Goal: Task Accomplishment & Management: Use online tool/utility

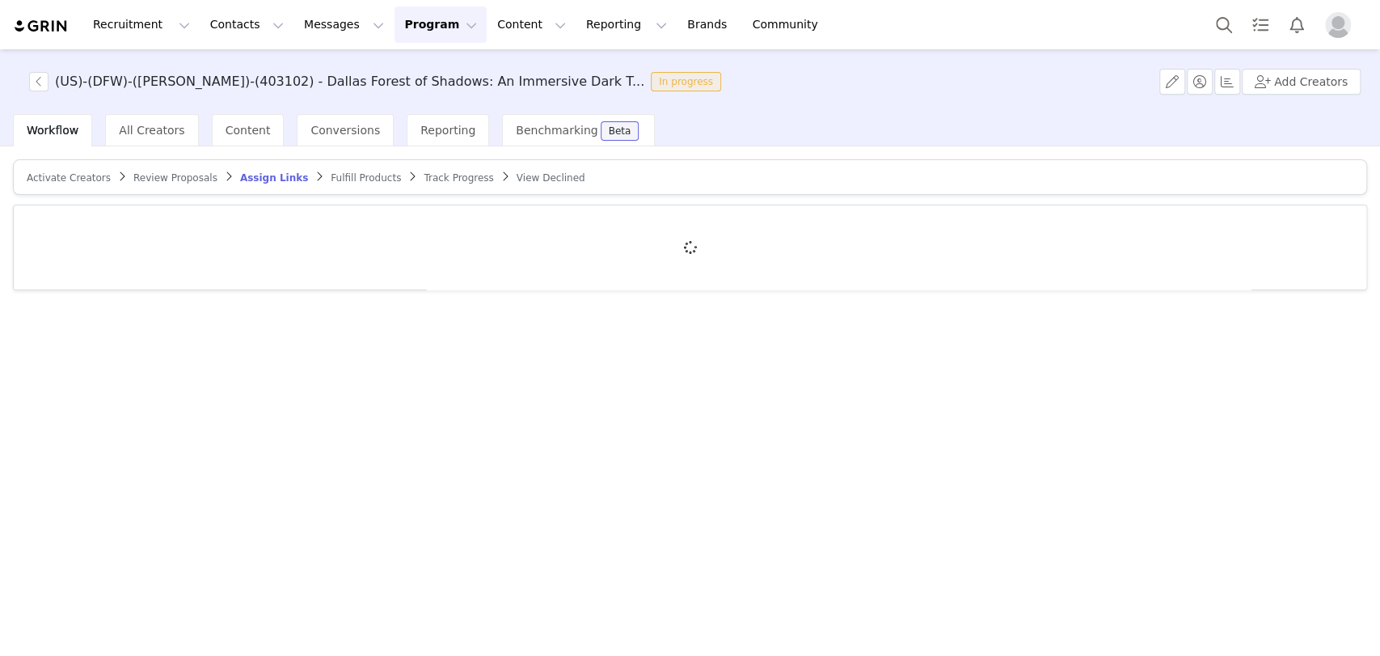
click at [78, 180] on span "Activate Creators" at bounding box center [69, 177] width 84 height 11
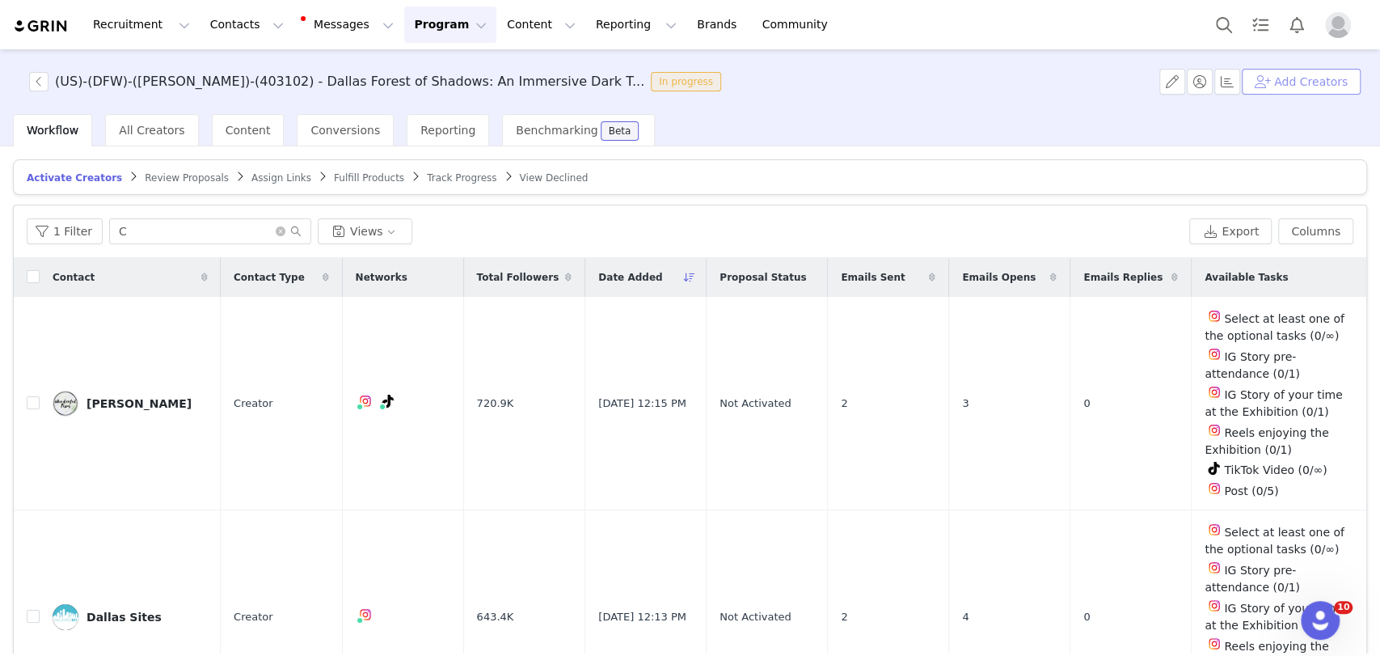
click at [1285, 91] on button "Add Creators" at bounding box center [1301, 82] width 119 height 26
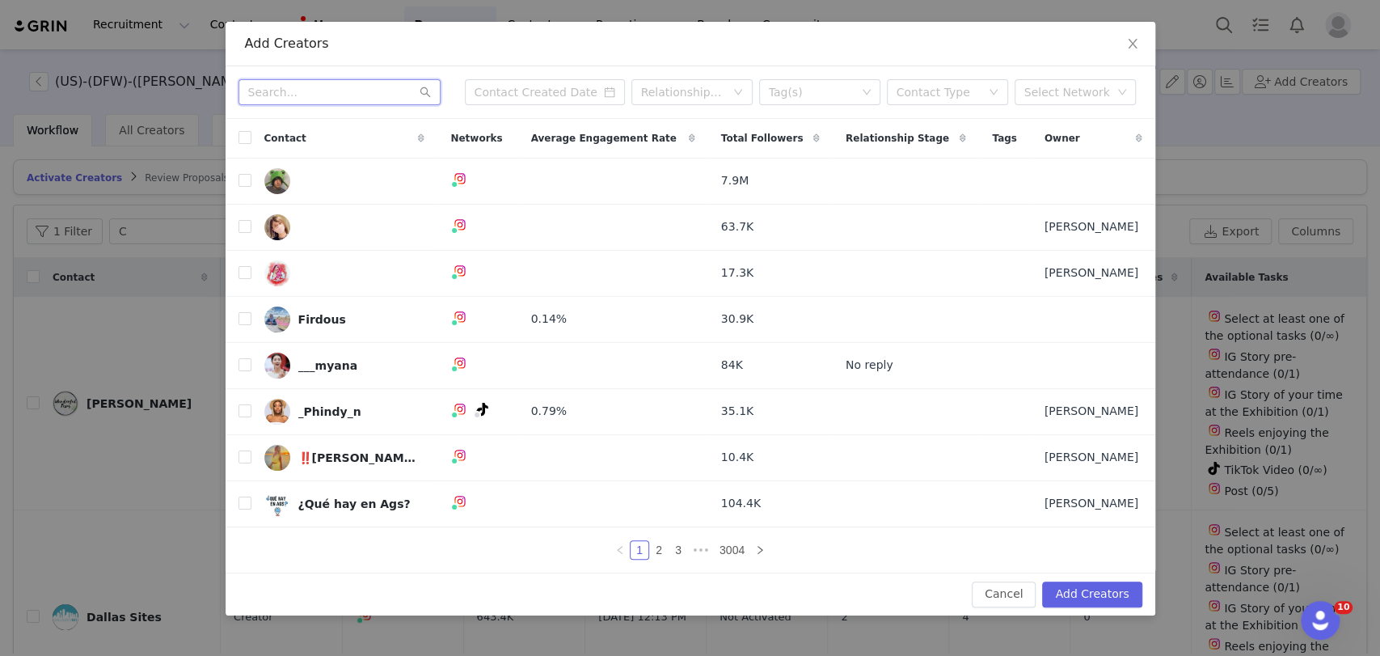
click at [332, 91] on input "text" at bounding box center [340, 92] width 202 height 26
paste input "hello@adventuringcam.com"
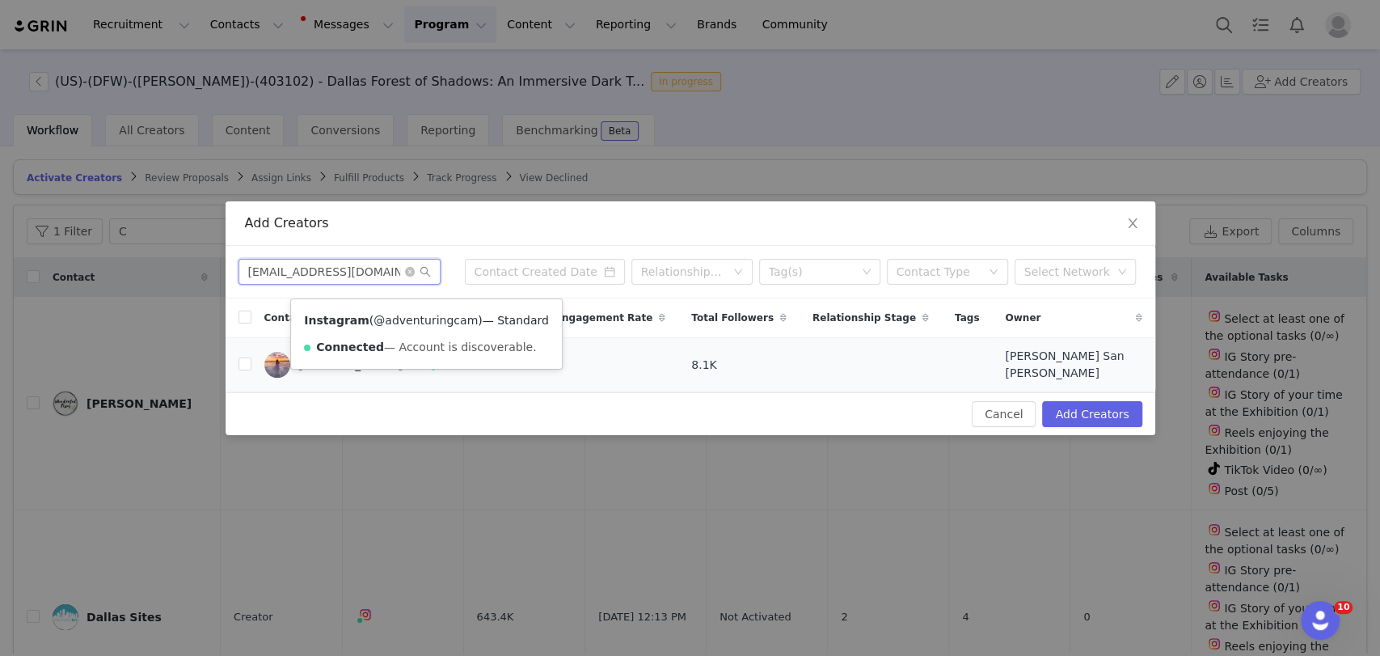
type input "hello@adventuringcam.com"
click at [420, 323] on link "@adventuringcam" at bounding box center [426, 320] width 104 height 13
click at [243, 367] on input "checkbox" at bounding box center [245, 363] width 13 height 13
checkbox input "true"
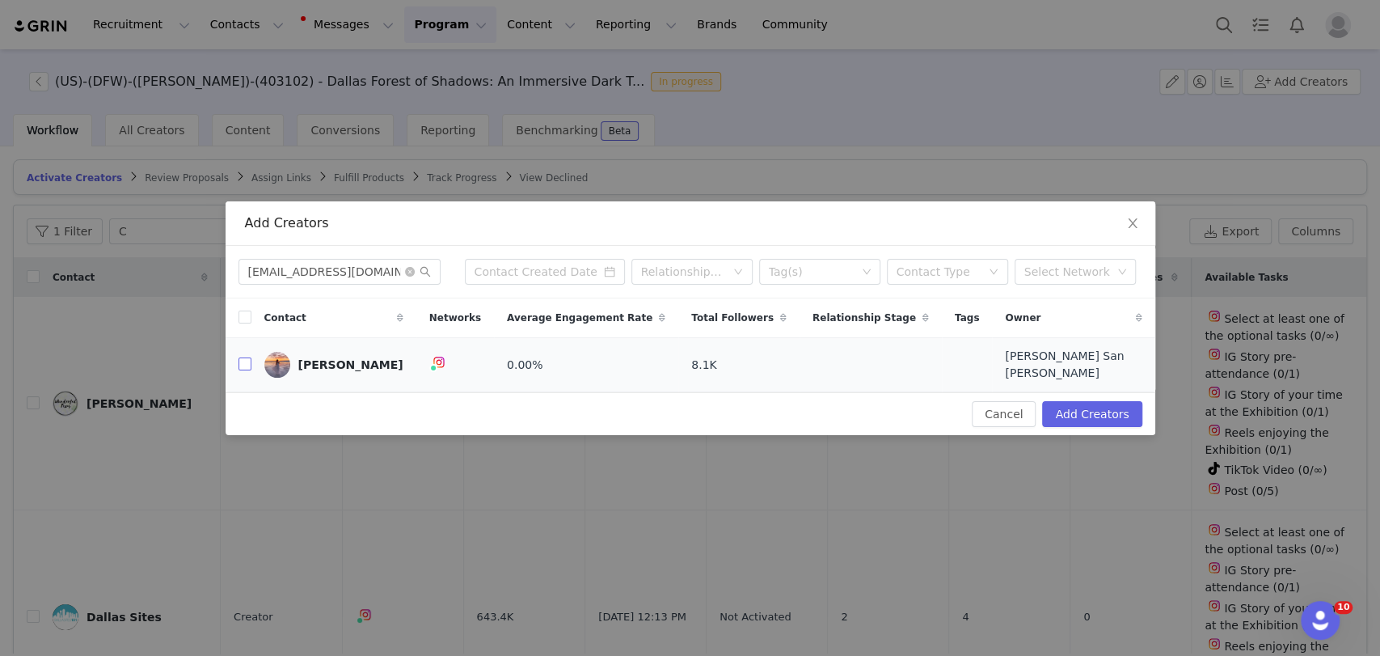
checkbox input "true"
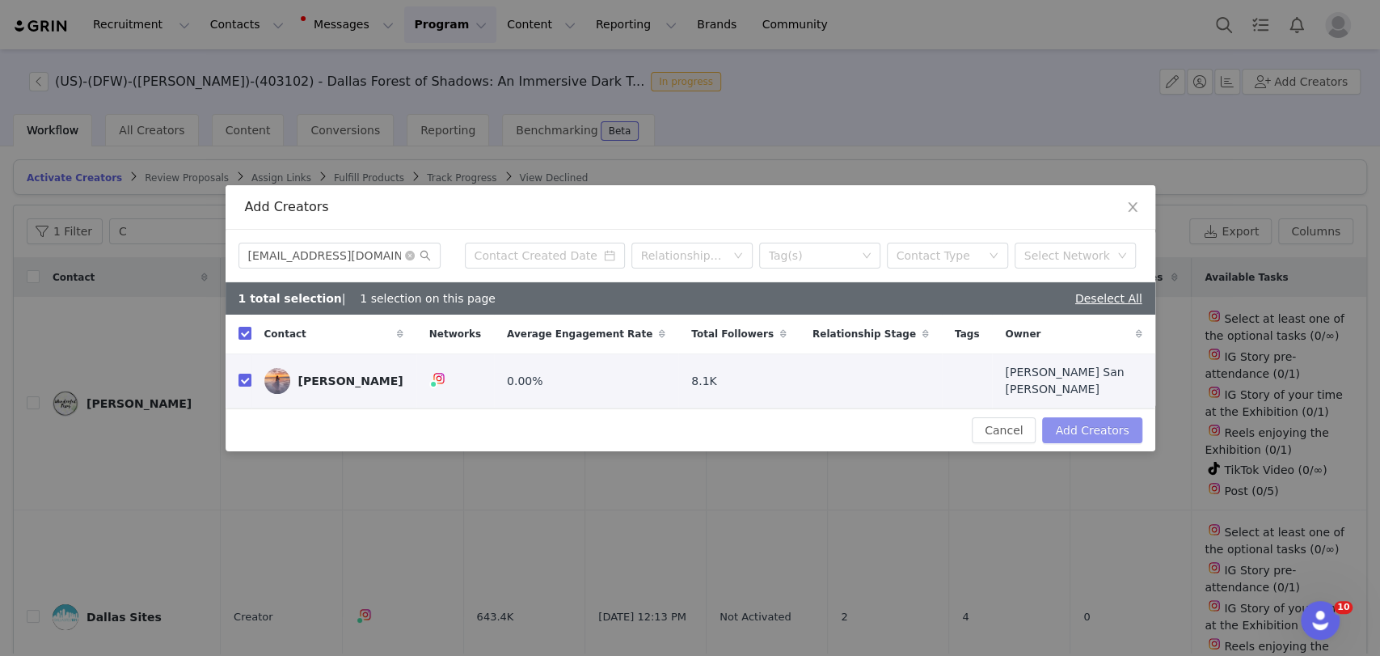
click at [1071, 417] on button "Add Creators" at bounding box center [1091, 430] width 99 height 26
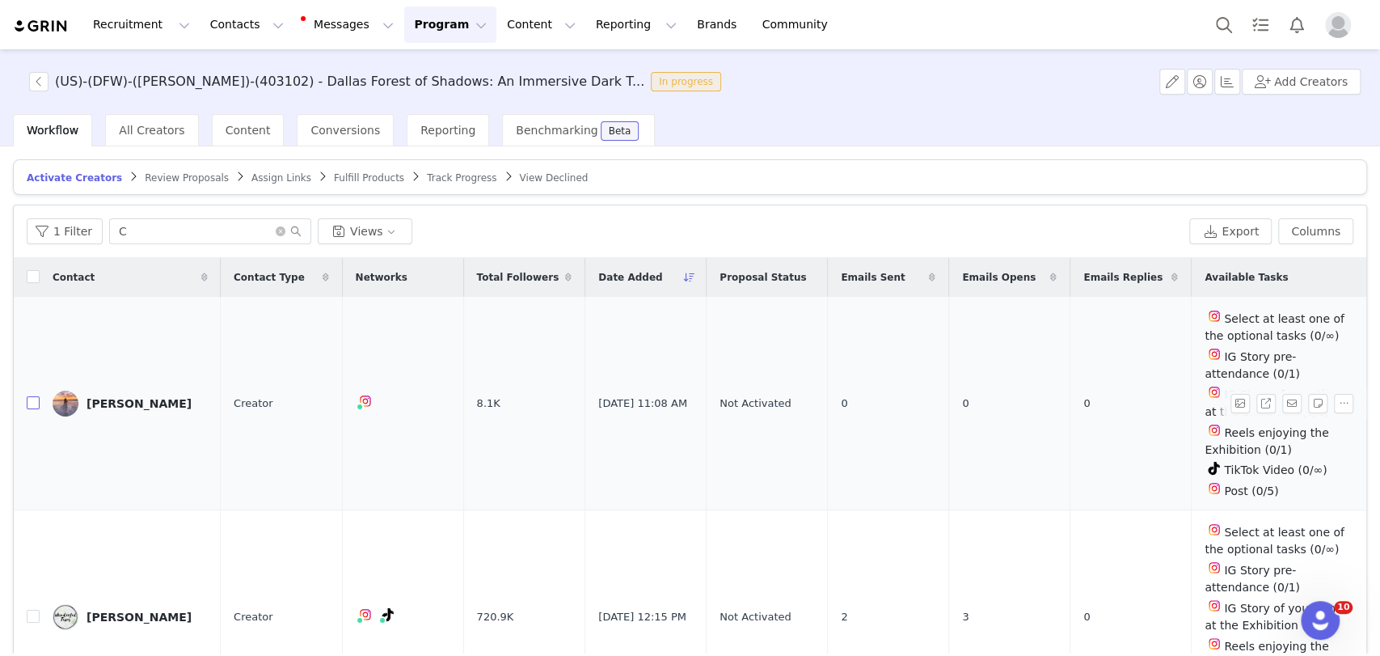
click at [31, 409] on input "checkbox" at bounding box center [33, 402] width 13 height 13
checkbox input "true"
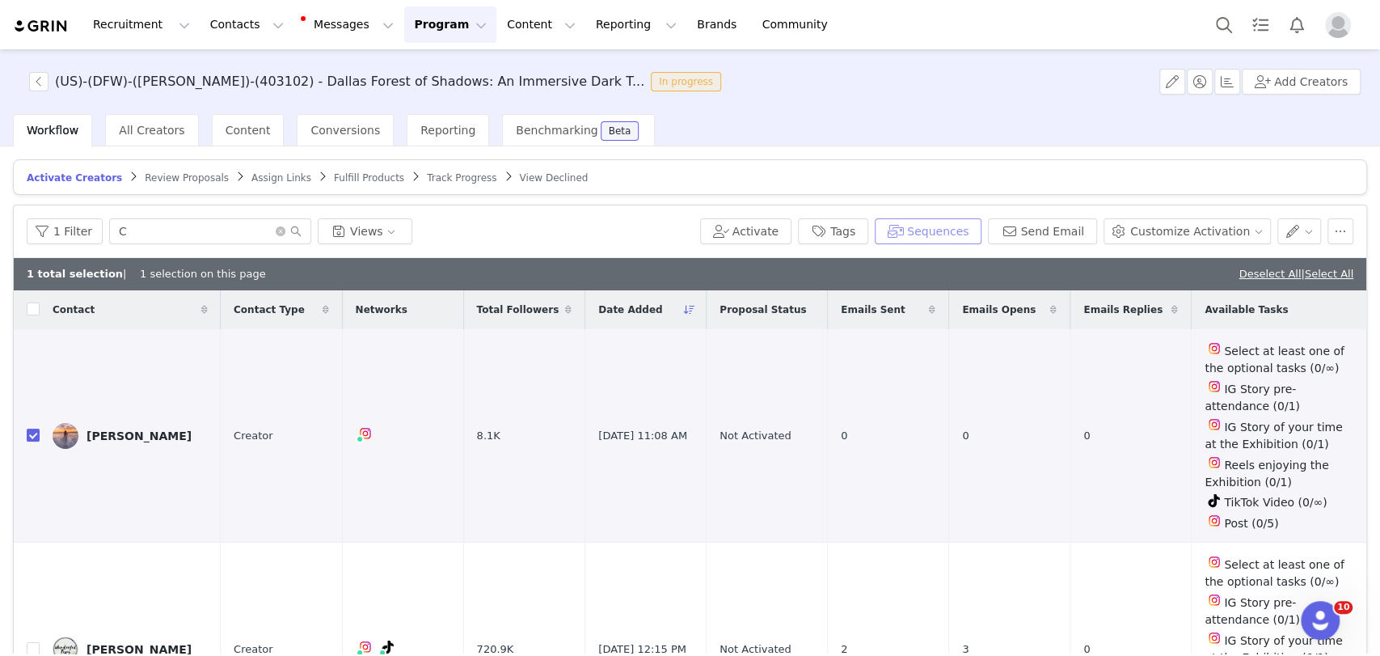
click at [921, 226] on button "Sequences" at bounding box center [928, 231] width 107 height 26
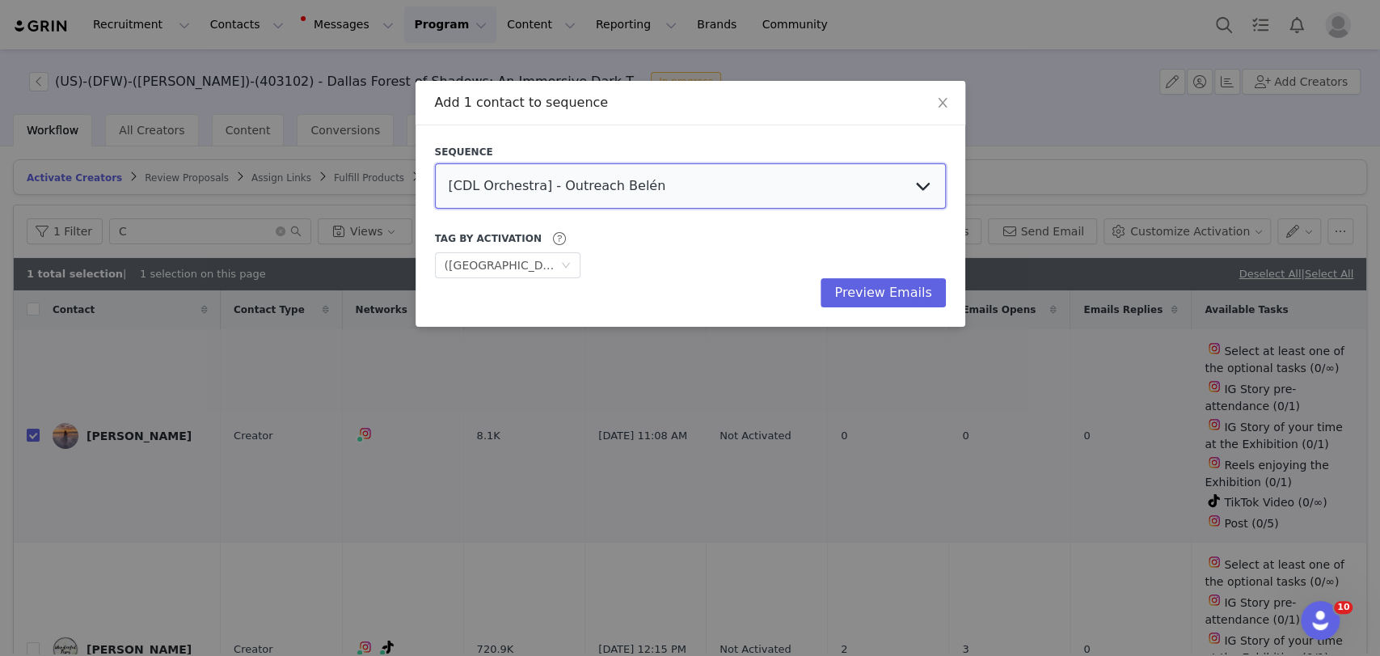
click at [488, 183] on select "[CDL Orchestra] - Outreach Belén [Titanic Sao Paulo] Outreach Warm Leads + no r…" at bounding box center [690, 185] width 511 height 45
select select "ad100629-fe38-49fc-920b-ad0161f98ebd"
click at [435, 163] on select "[CDL Orchestra] - Outreach Belén [Titanic Sao Paulo] Outreach Warm Leads + no r…" at bounding box center [690, 185] width 511 height 45
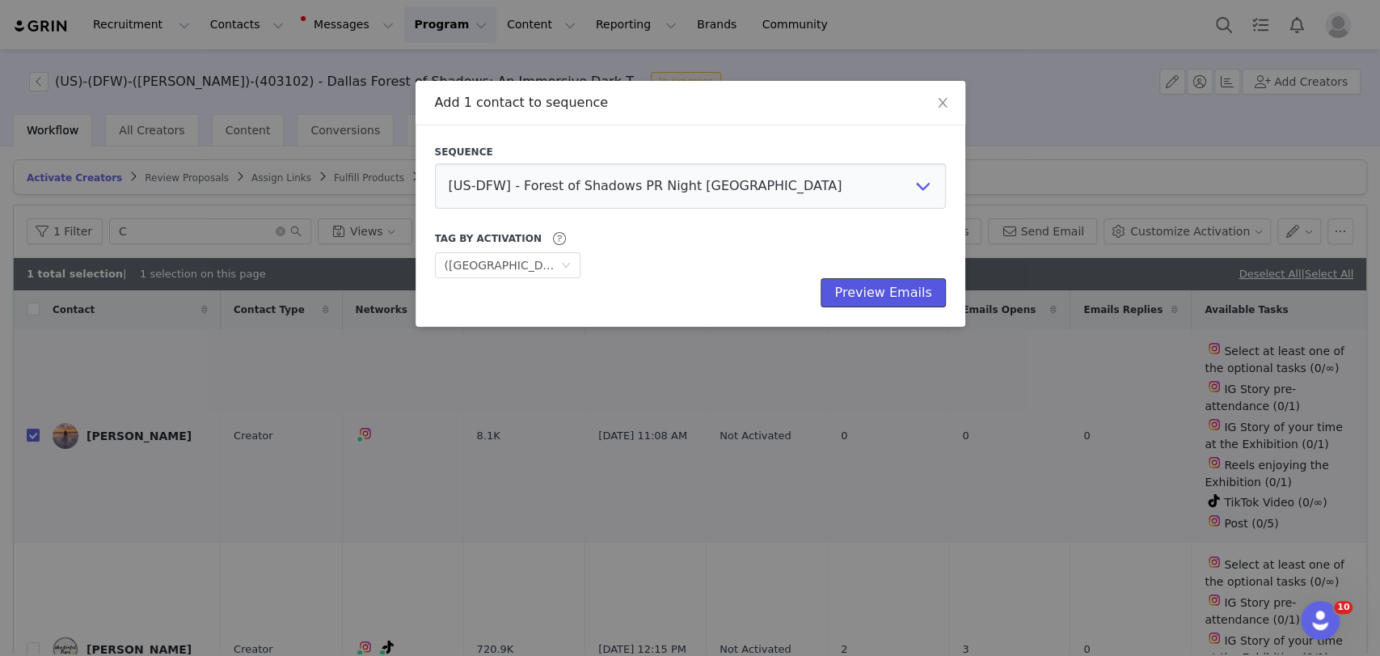
click at [877, 295] on button "Preview Emails" at bounding box center [883, 292] width 125 height 29
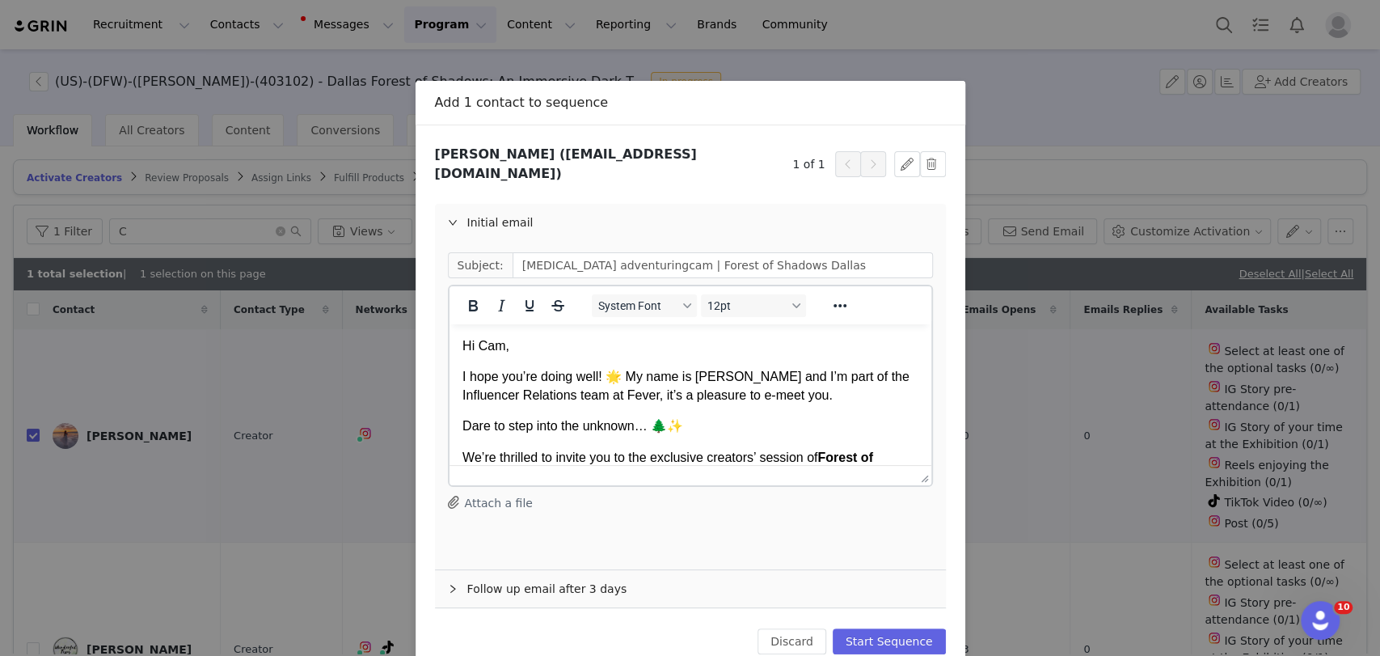
scroll to position [24, 0]
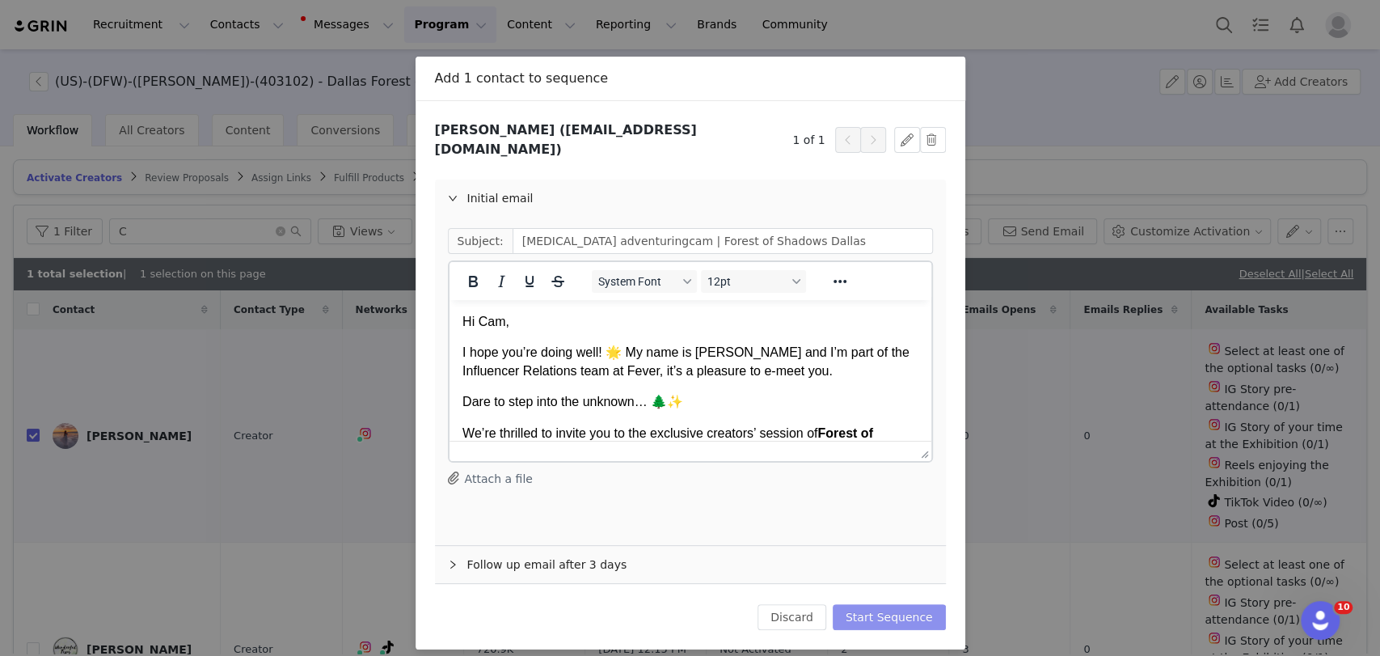
click at [890, 605] on button "Start Sequence" at bounding box center [889, 617] width 113 height 26
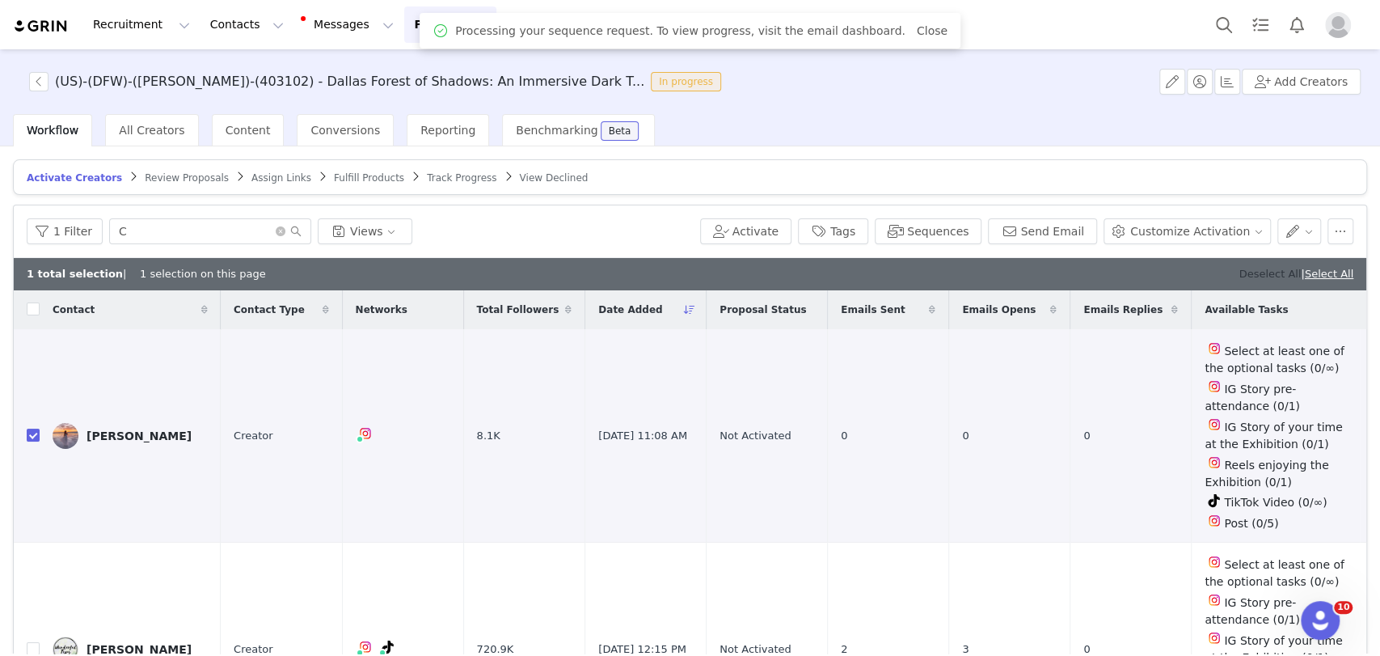
click at [1244, 273] on link "Deselect All" at bounding box center [1270, 274] width 62 height 12
checkbox input "false"
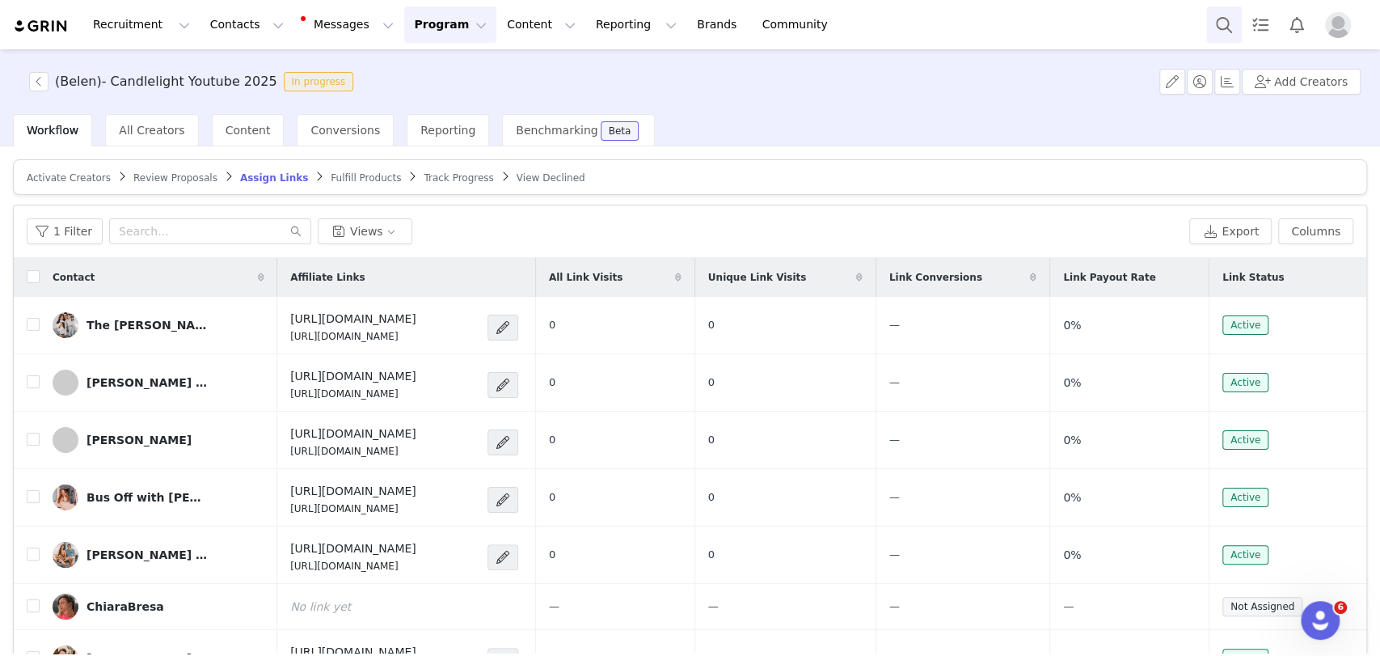
click at [1221, 23] on button "Search" at bounding box center [1225, 24] width 36 height 36
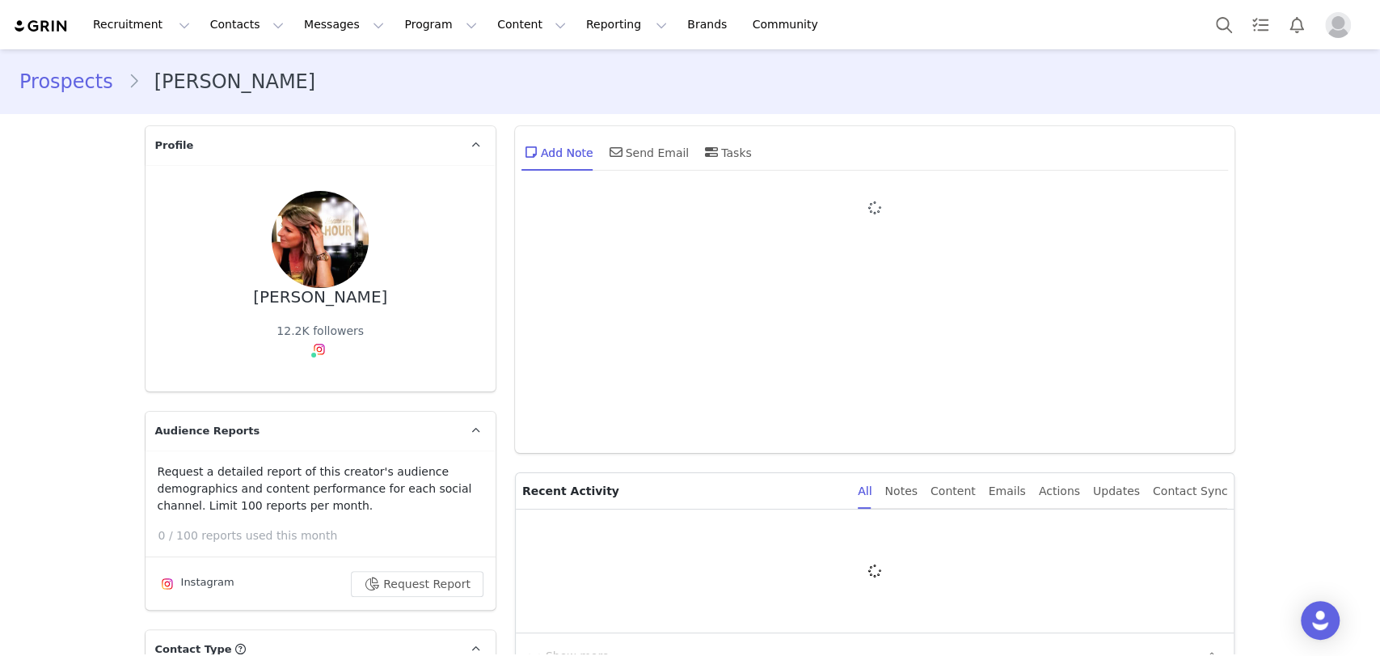
type input "+1 ([GEOGRAPHIC_DATA])"
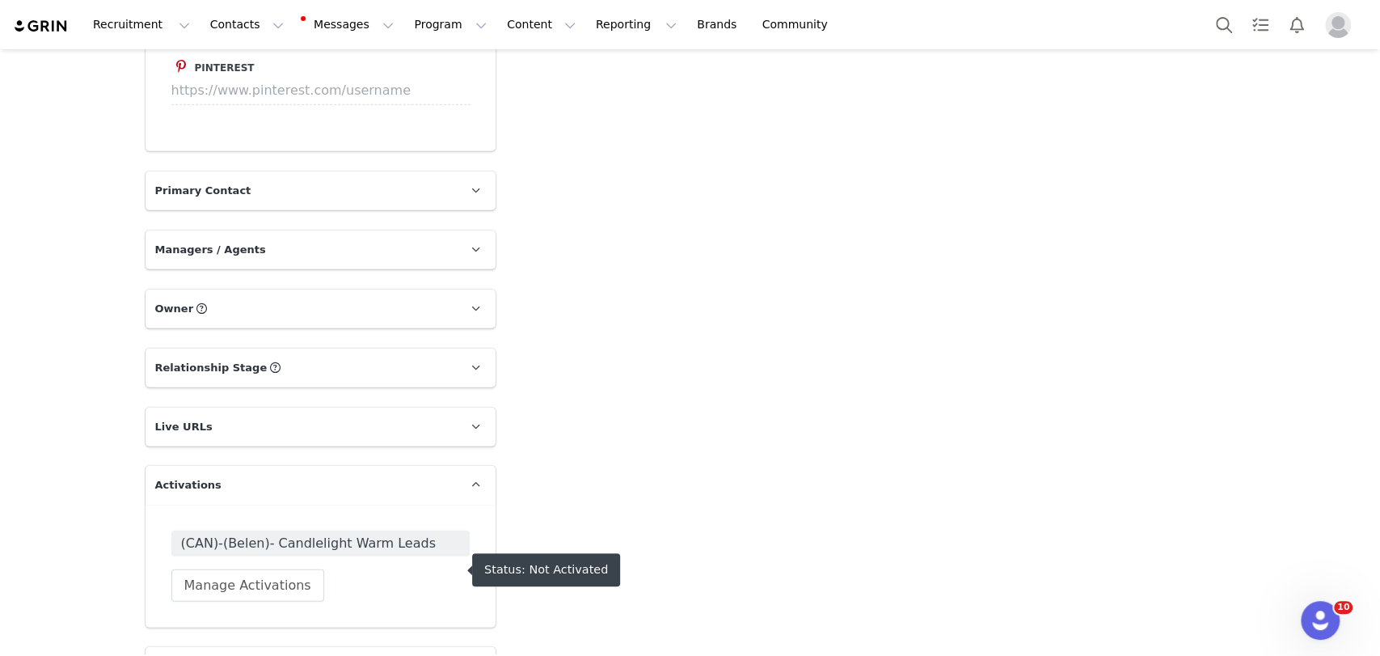
scroll to position [2785, 0]
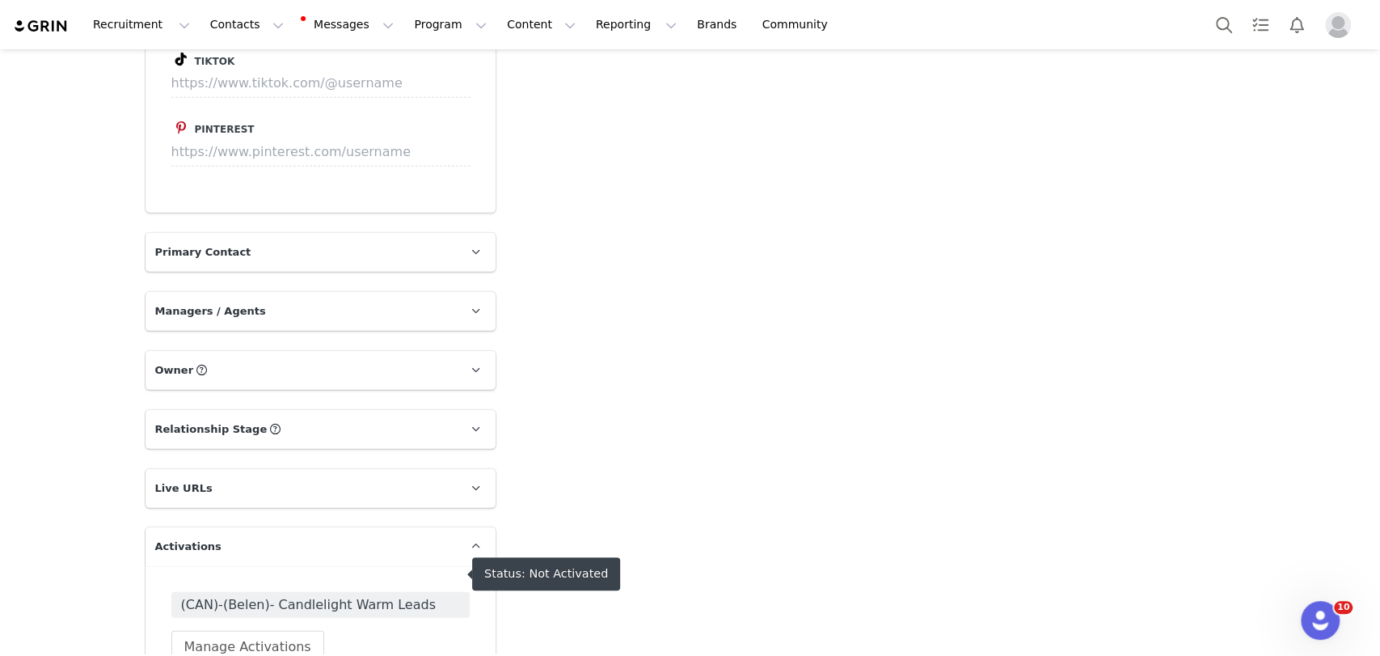
click at [276, 595] on span "(CAN)-(Belen)- Candlelight Warm Leads" at bounding box center [320, 604] width 279 height 19
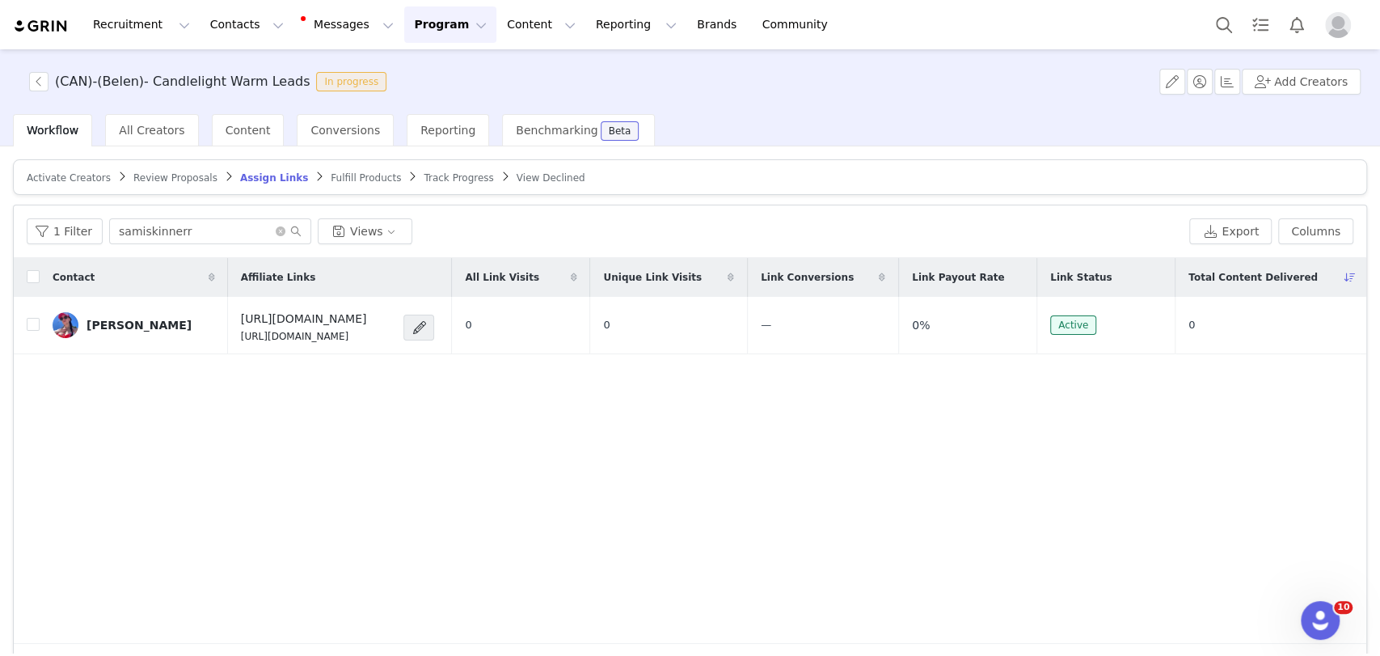
click at [77, 178] on span "Activate Creators" at bounding box center [69, 177] width 84 height 11
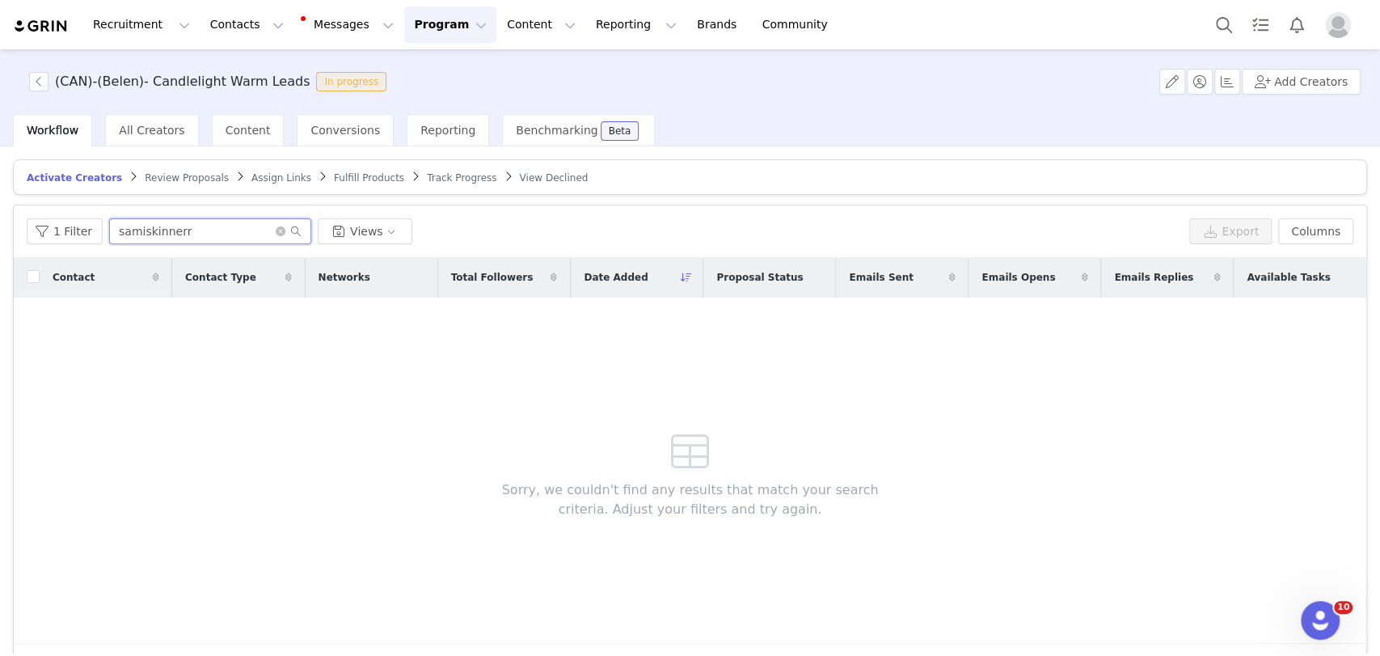
click at [212, 218] on input "samiskinnerr" at bounding box center [210, 231] width 202 height 26
paste input "reddeereats"
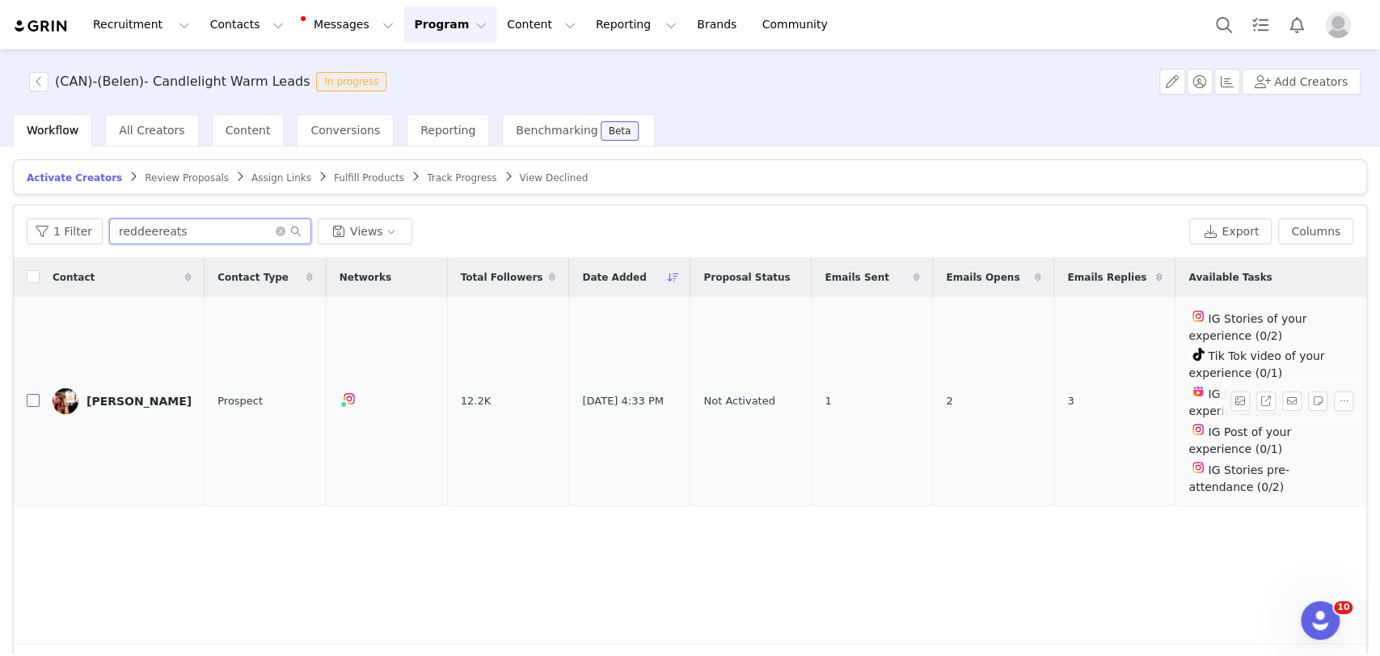
type input "reddeereats"
click at [29, 397] on input "checkbox" at bounding box center [33, 400] width 13 height 13
checkbox input "true"
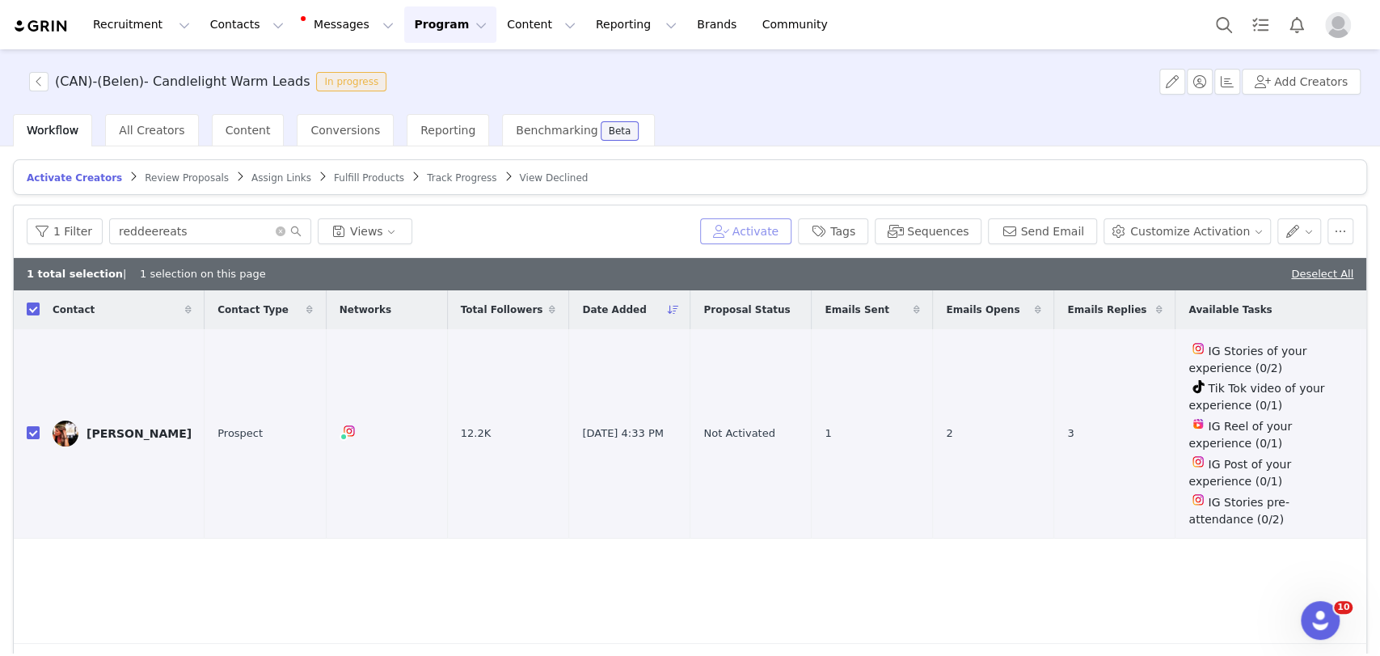
click at [792, 226] on button "Activate" at bounding box center [745, 231] width 91 height 26
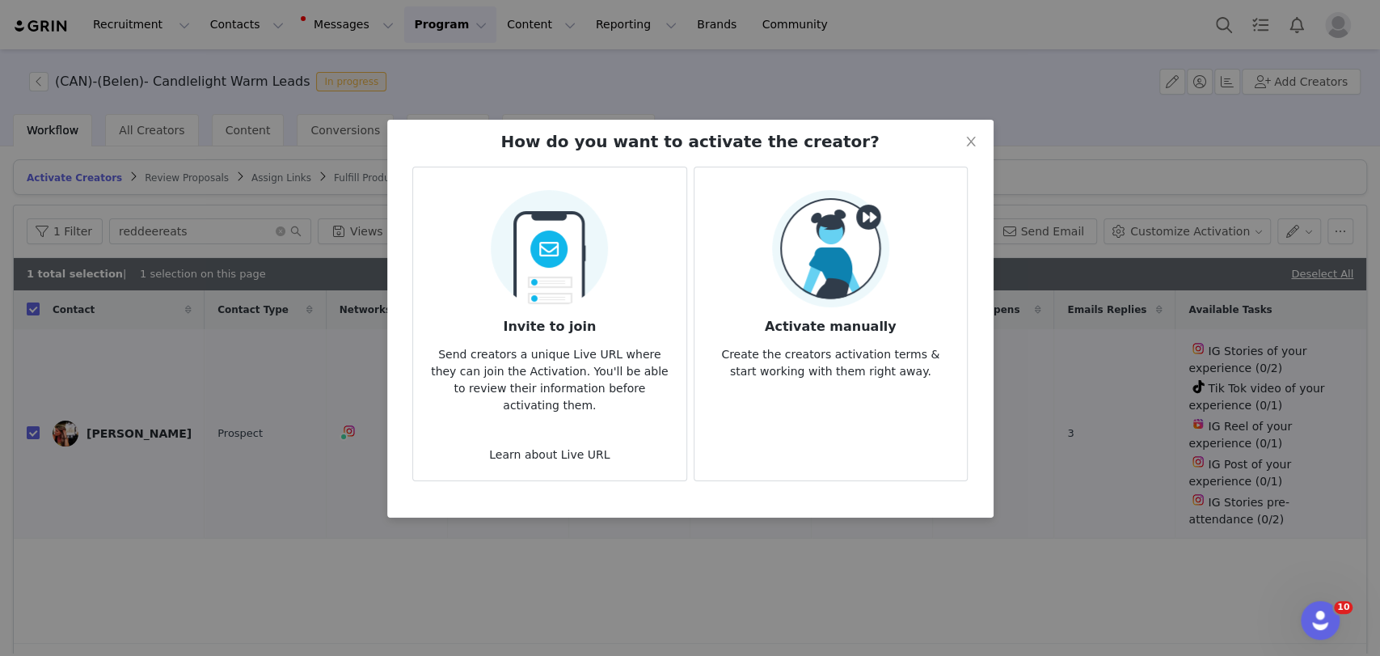
click at [801, 336] on p "Create the creators activation terms & start working with them right away." at bounding box center [831, 358] width 247 height 44
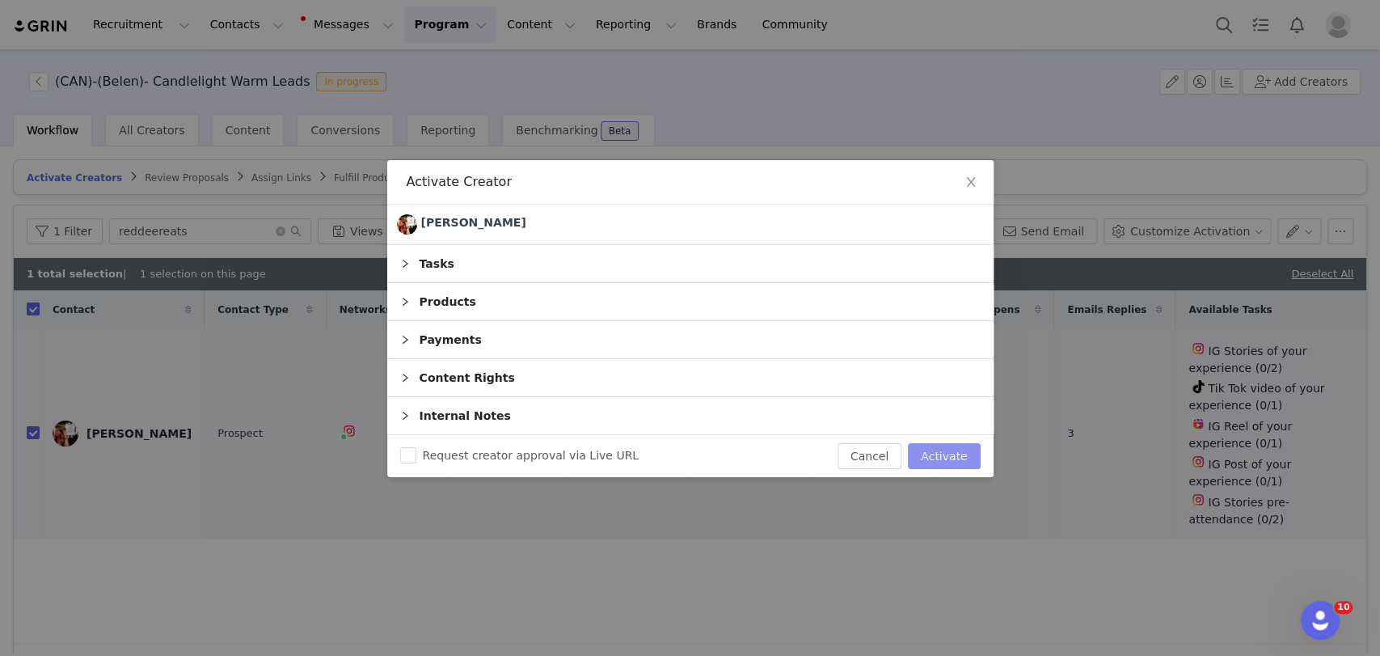
click at [951, 450] on button "Activate" at bounding box center [944, 456] width 72 height 26
checkbox input "false"
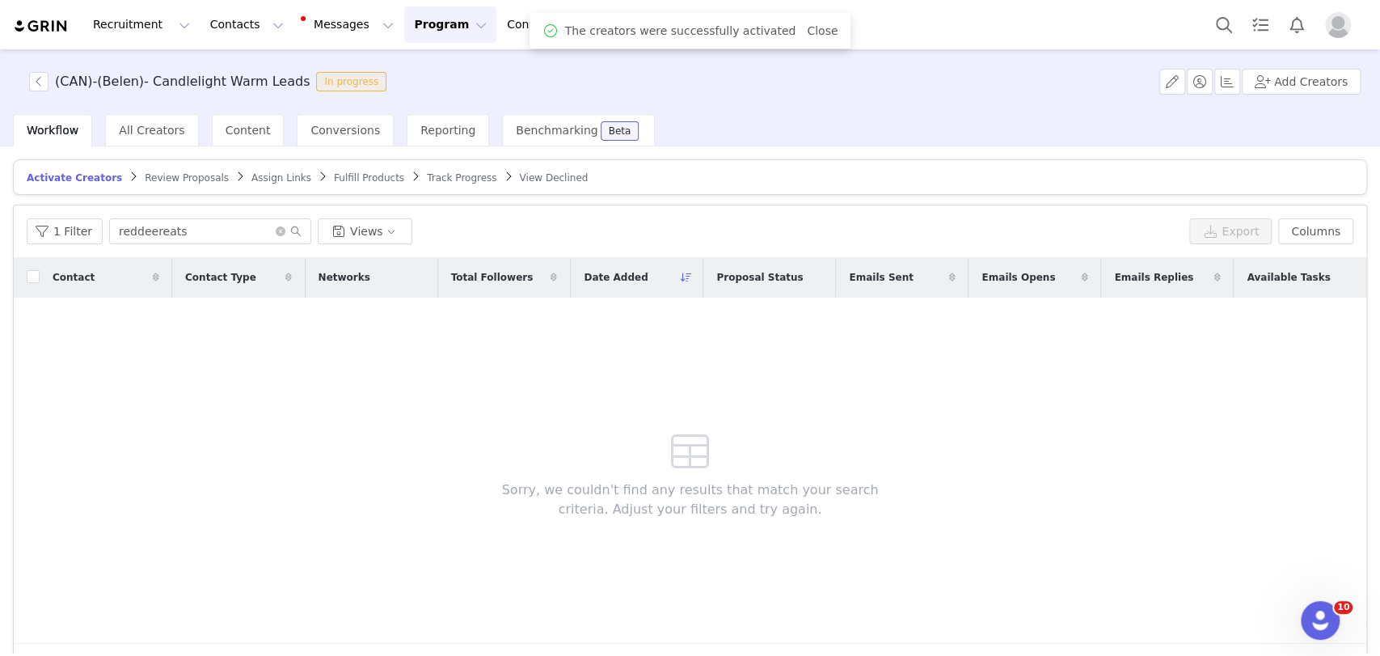
click at [260, 173] on span "Assign Links" at bounding box center [281, 177] width 60 height 11
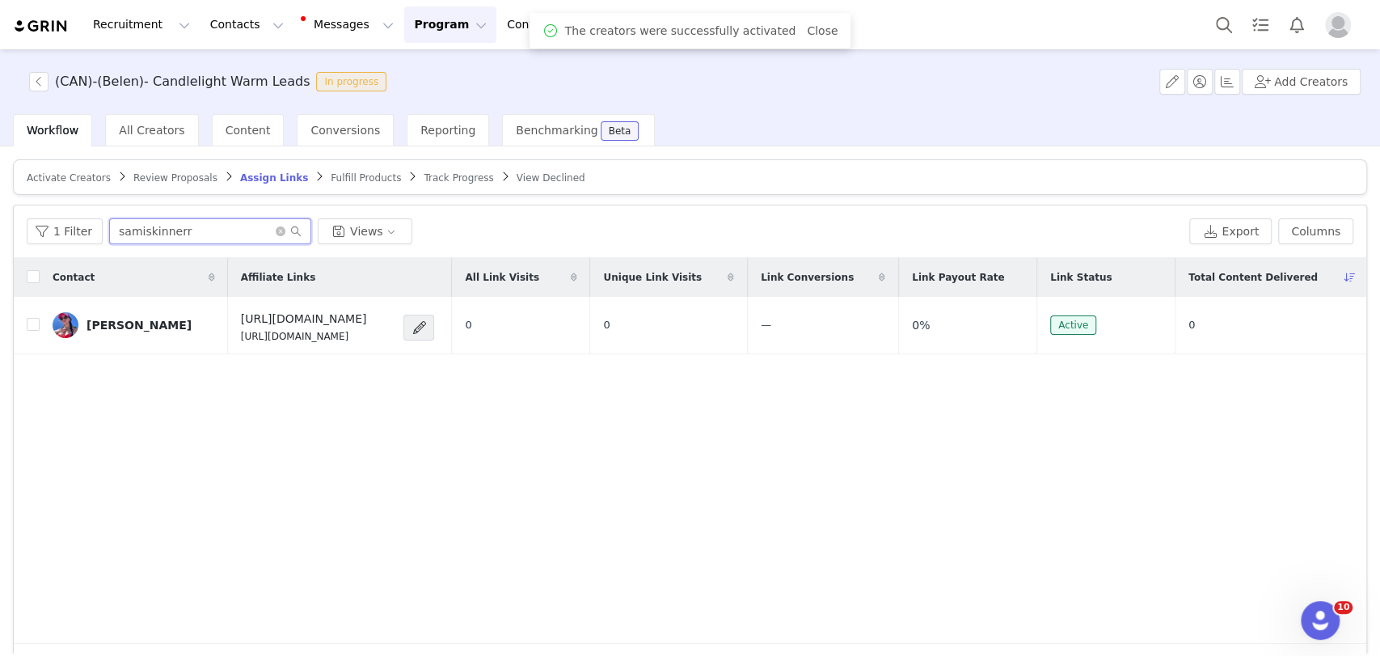
click at [260, 233] on input "samiskinnerr" at bounding box center [210, 231] width 202 height 26
paste input "reddeereats"
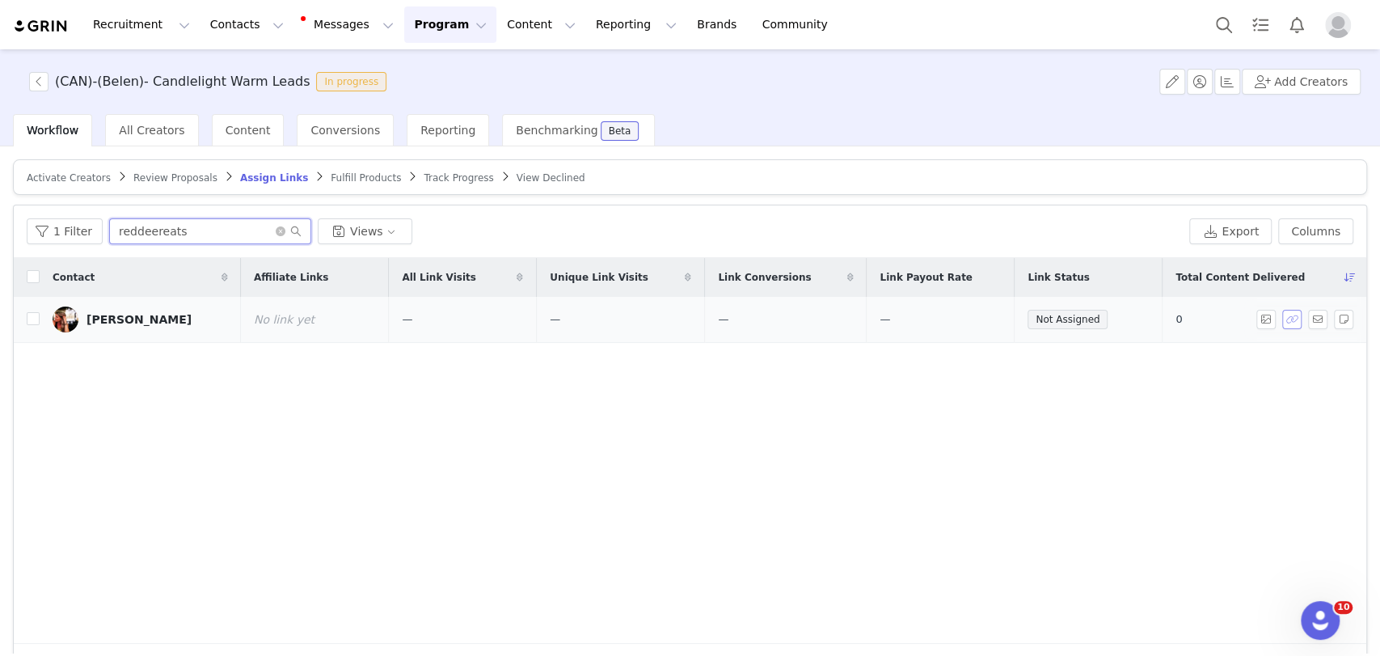
type input "reddeereats"
click at [1283, 317] on button "button" at bounding box center [1292, 319] width 19 height 19
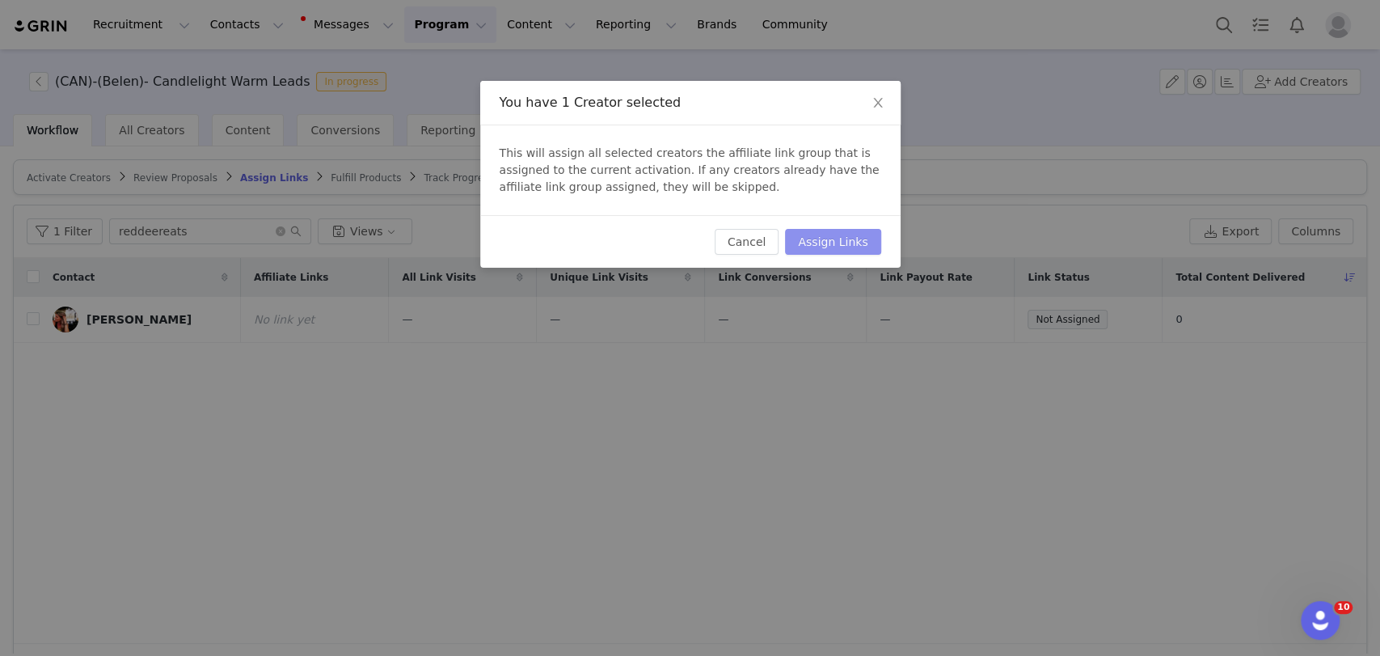
click at [839, 249] on button "Assign Links" at bounding box center [832, 242] width 95 height 26
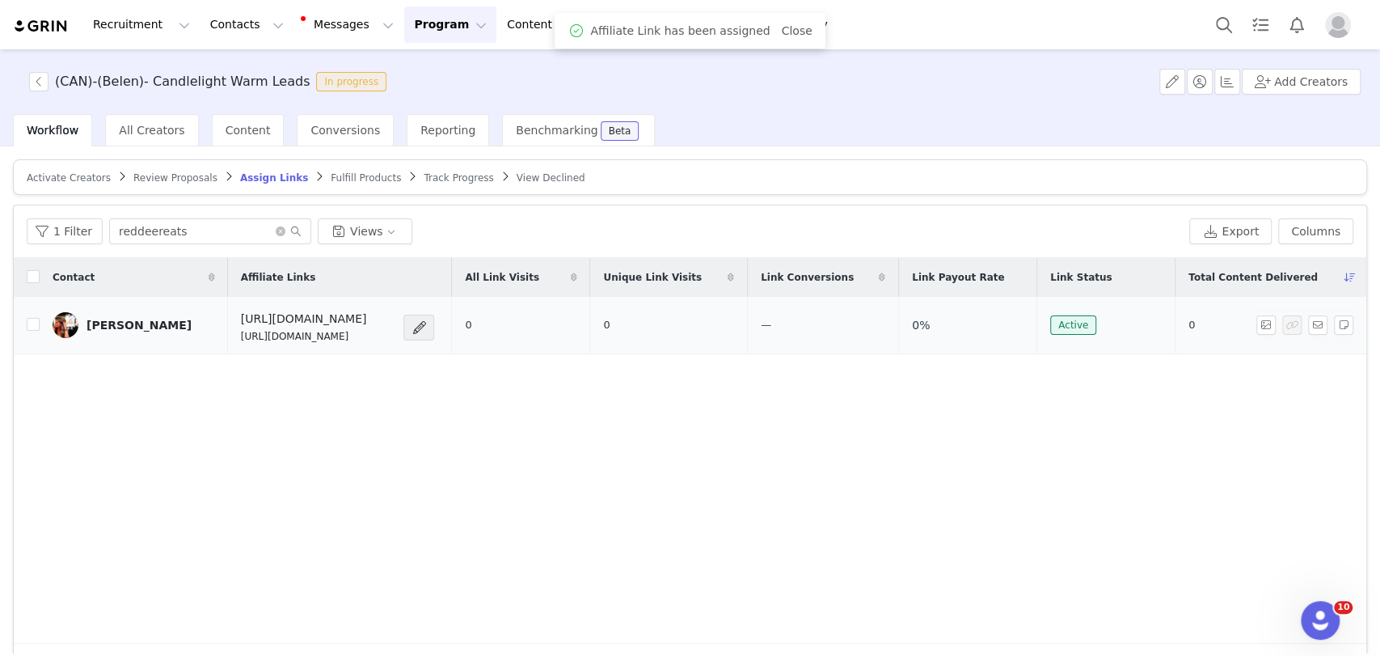
drag, startPoint x: 414, startPoint y: 333, endPoint x: 195, endPoint y: 335, distance: 219.2
click at [195, 335] on tr "[PERSON_NAME] [URL][DOMAIN_NAME] [URL][DOMAIN_NAME] 0 0 — 0% Active 0" at bounding box center [690, 325] width 1353 height 57
click at [228, 344] on td "[URL][DOMAIN_NAME] [URL][DOMAIN_NAME]" at bounding box center [340, 325] width 224 height 57
click at [406, 342] on td "[URL][DOMAIN_NAME] [URL][DOMAIN_NAME]" at bounding box center [340, 325] width 224 height 57
drag, startPoint x: 414, startPoint y: 336, endPoint x: 208, endPoint y: 337, distance: 206.2
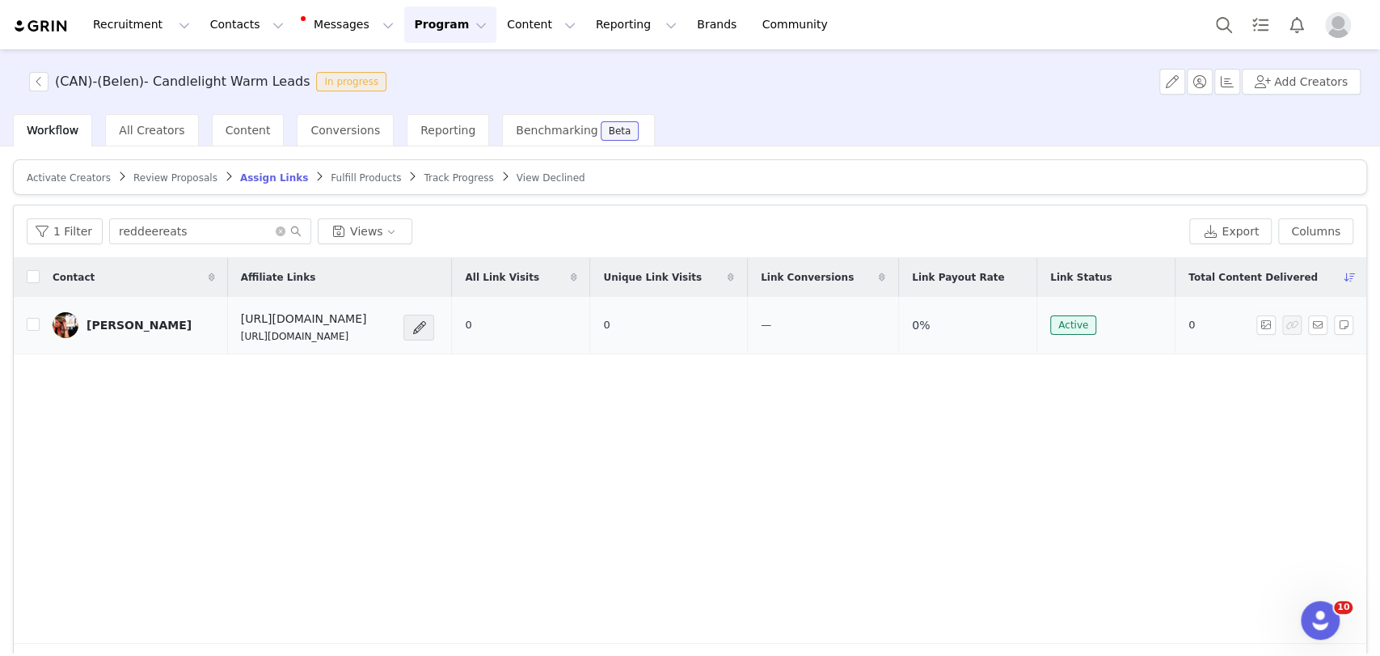
click at [228, 337] on td "[URL][DOMAIN_NAME] [URL][DOMAIN_NAME]" at bounding box center [340, 325] width 224 height 57
copy p "[URL][DOMAIN_NAME]"
click at [1308, 325] on button "button" at bounding box center [1317, 324] width 19 height 19
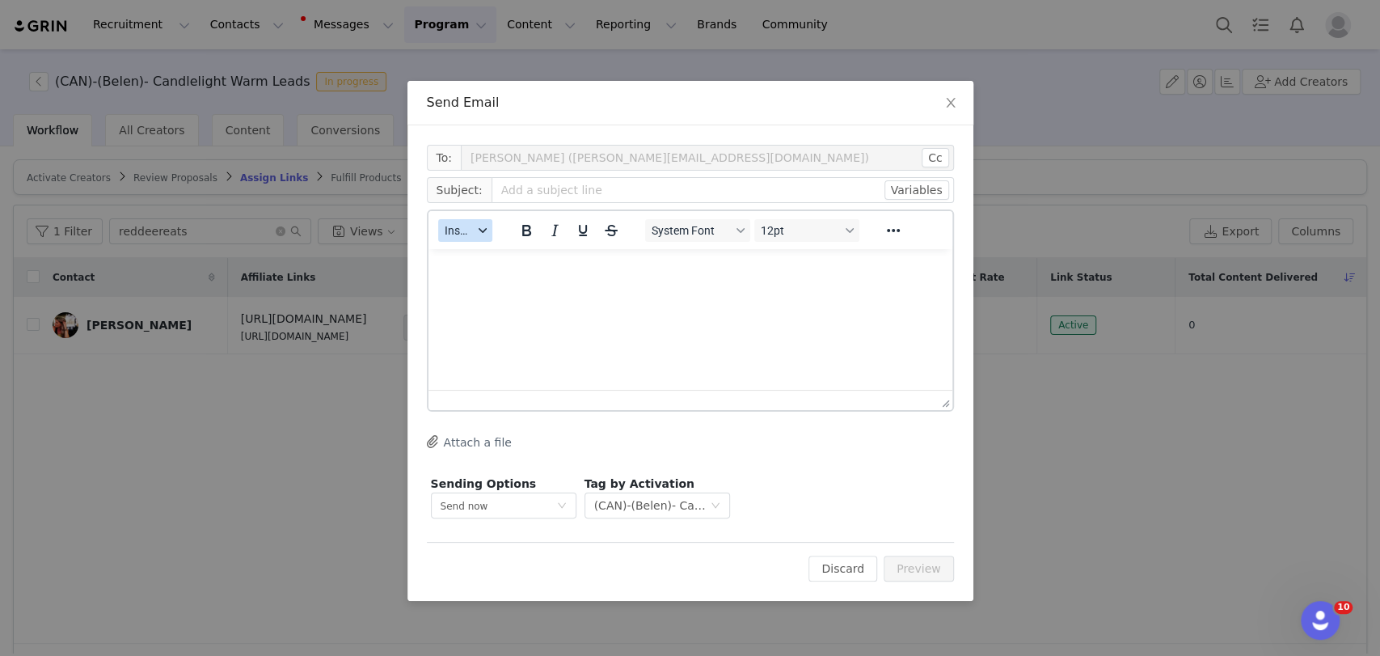
click at [466, 224] on span "Insert" at bounding box center [459, 230] width 28 height 13
click at [500, 251] on div "Insert Template" at bounding box center [524, 258] width 146 height 19
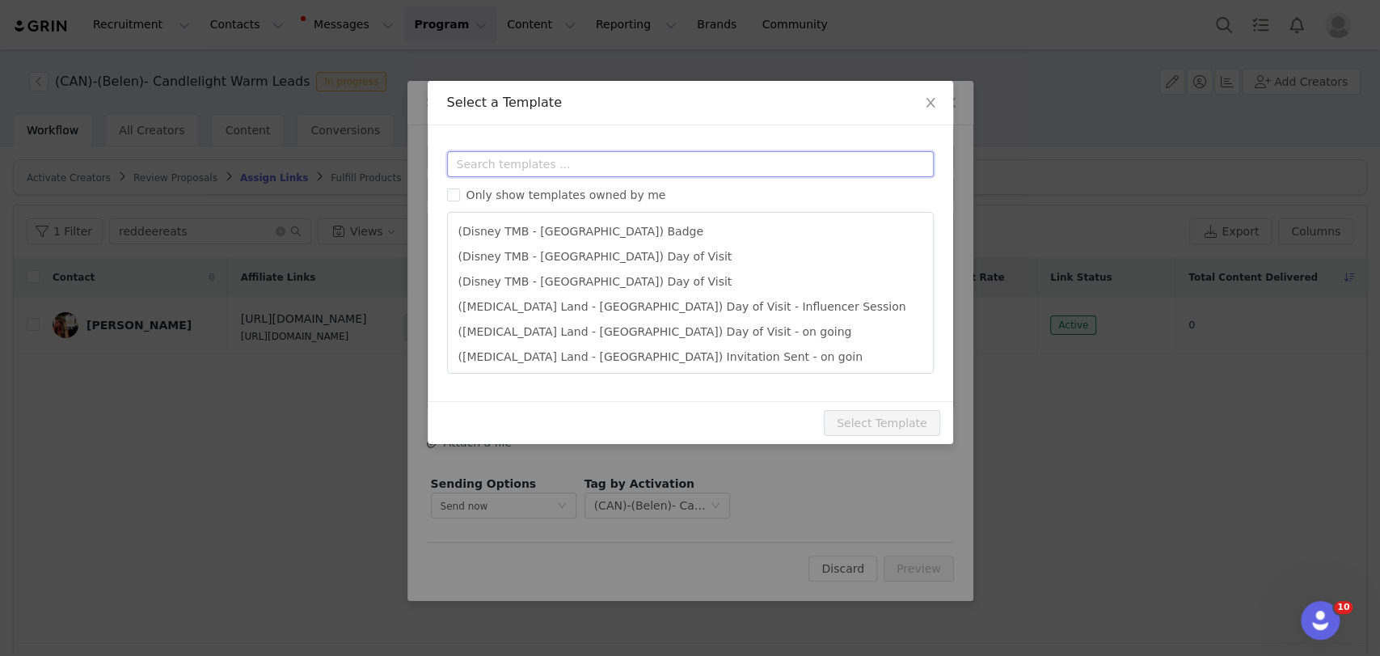
click at [497, 165] on input "text" at bounding box center [690, 164] width 487 height 26
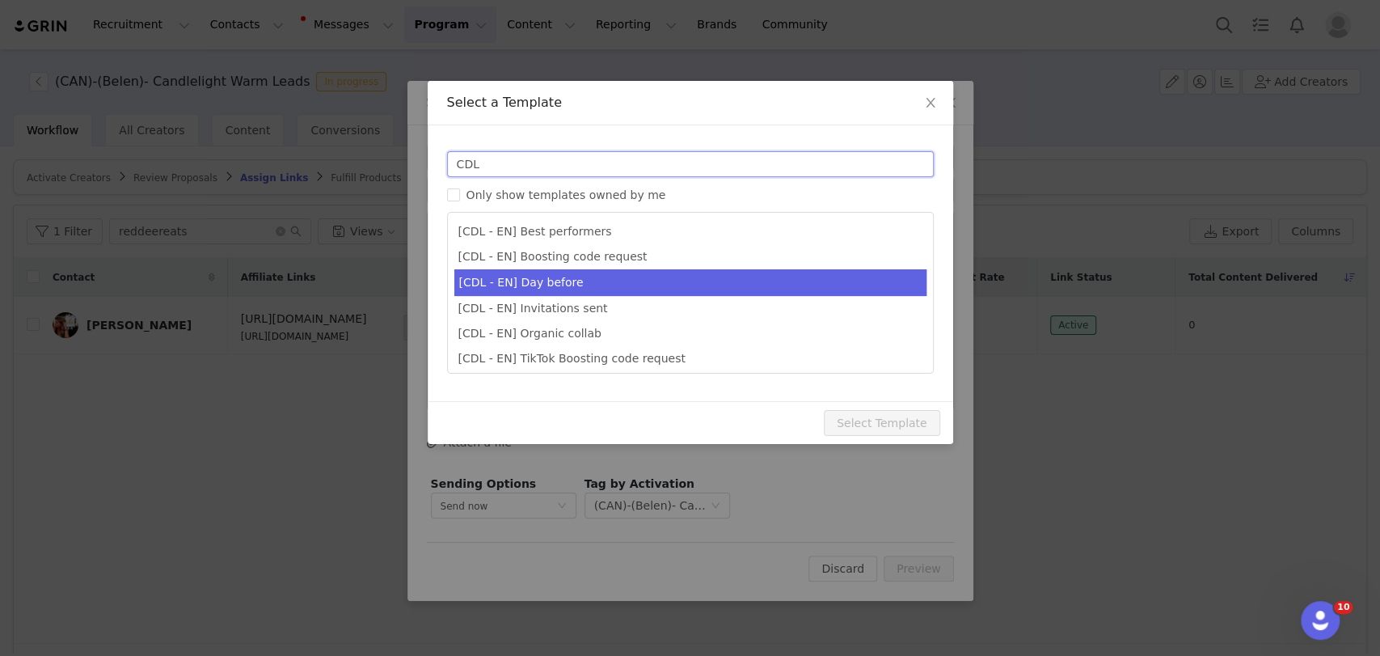
type input "CDL"
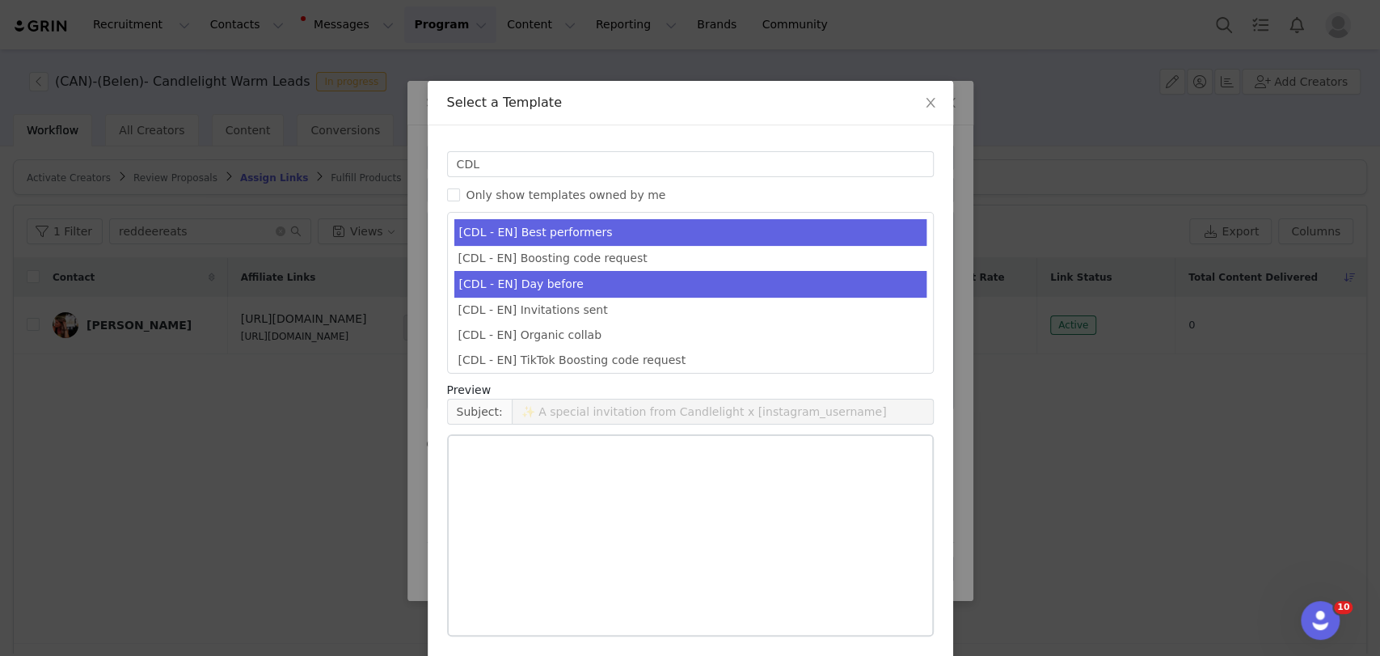
click at [533, 280] on li "[CDL - EN] Day before" at bounding box center [690, 284] width 472 height 27
type input "Your Candlelight Concert is almost here! 🕯️"
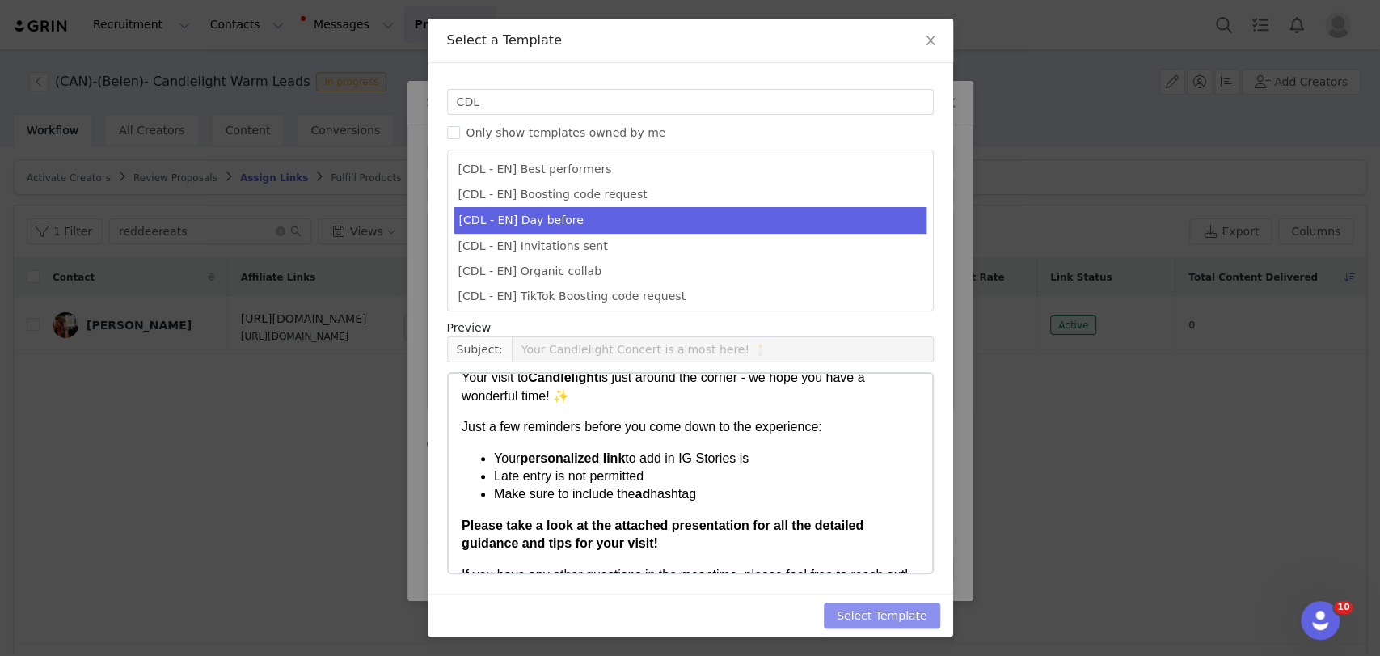
scroll to position [121, 0]
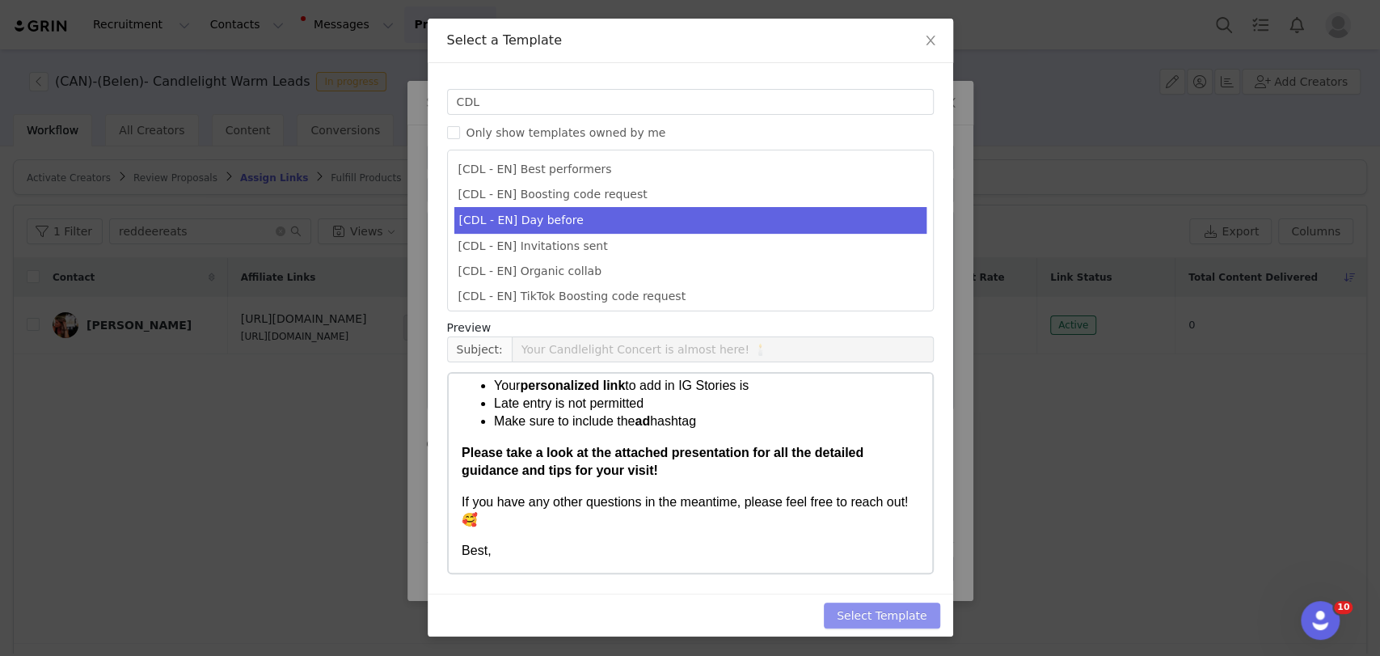
click at [893, 612] on button "Select Template" at bounding box center [882, 615] width 116 height 26
type input "Your Candlelight Concert is almost here! 🕯️"
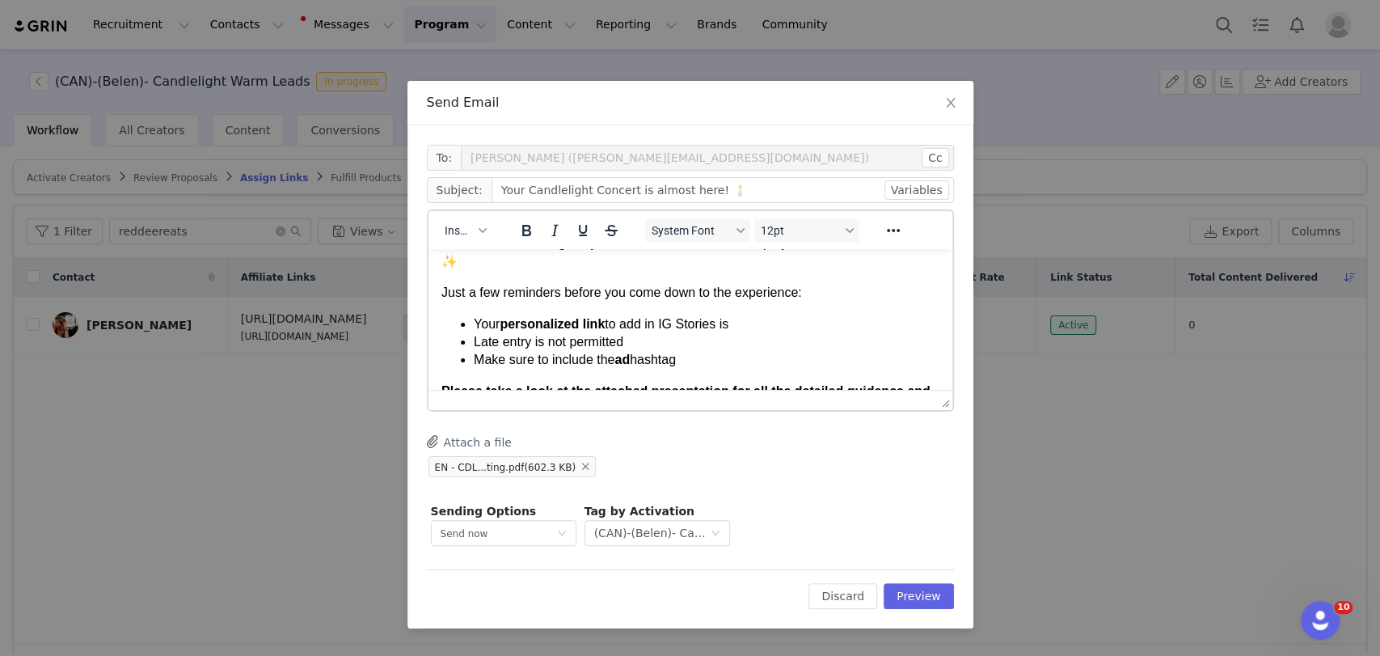
scroll to position [90, 0]
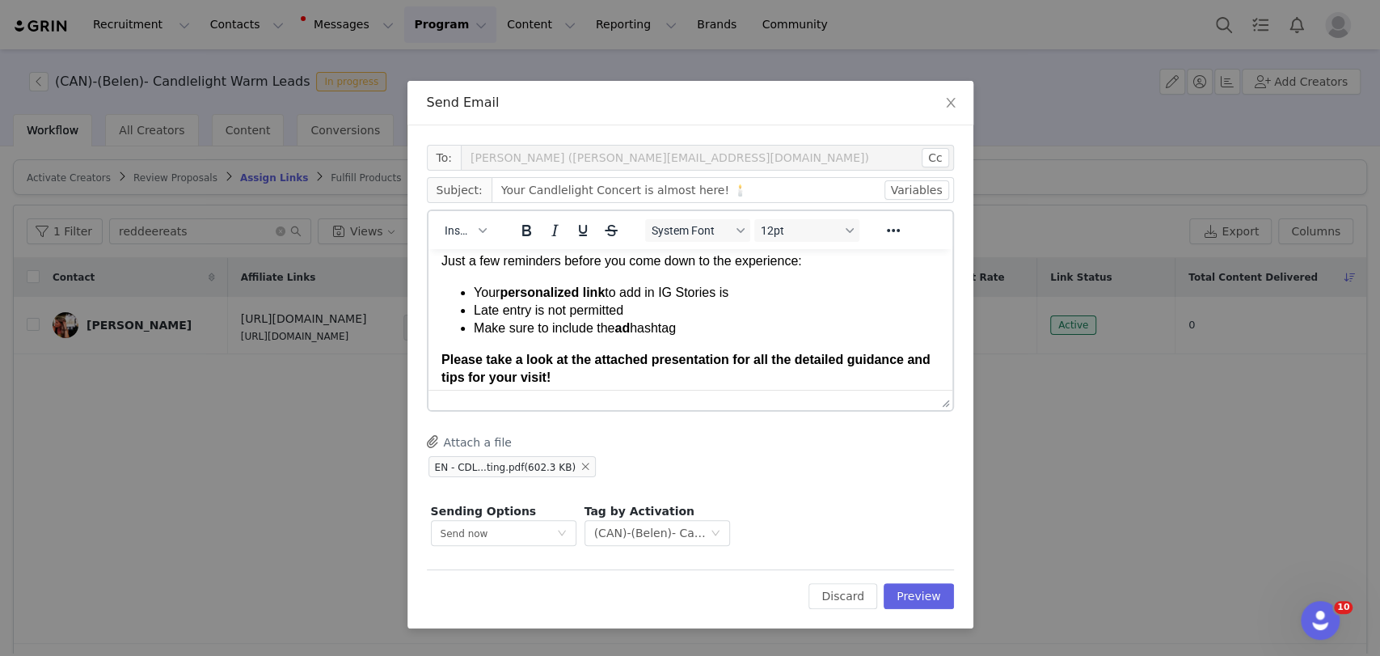
click at [739, 309] on li "Late entry is not permitted" at bounding box center [706, 311] width 466 height 18
click at [737, 295] on li "Your personalized link to add in IG Stories is" at bounding box center [706, 293] width 466 height 18
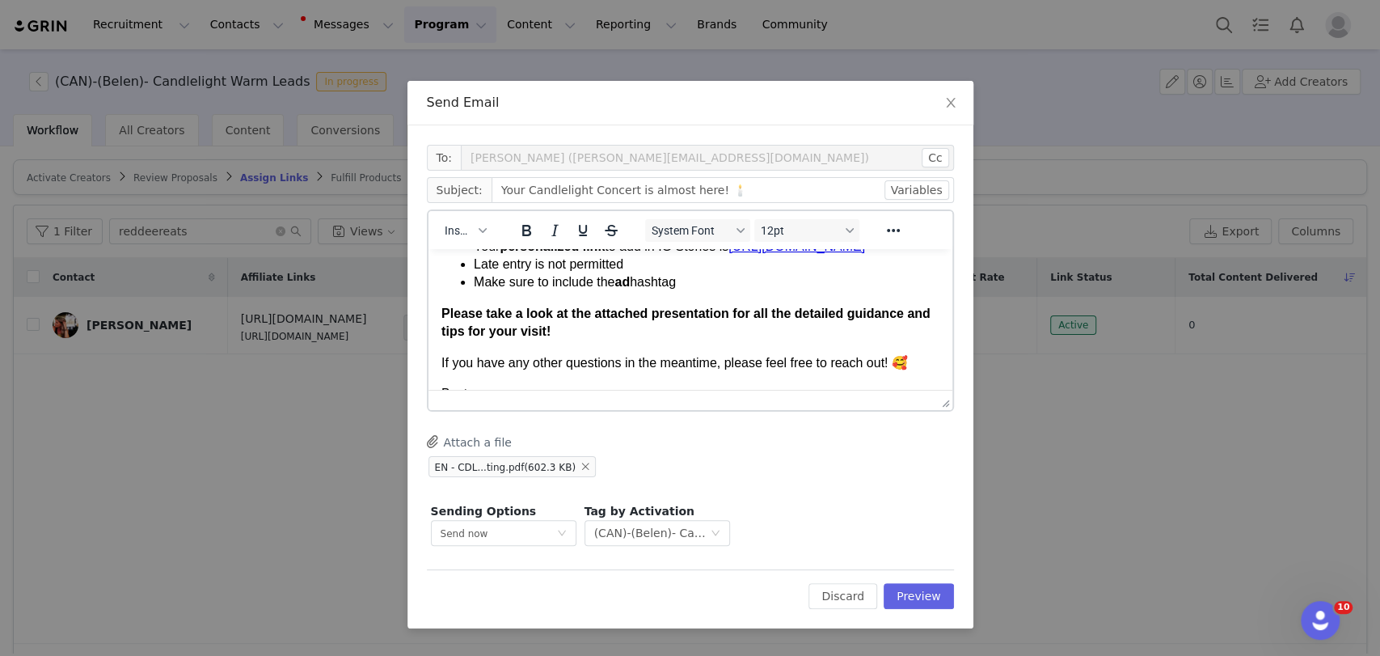
scroll to position [180, 0]
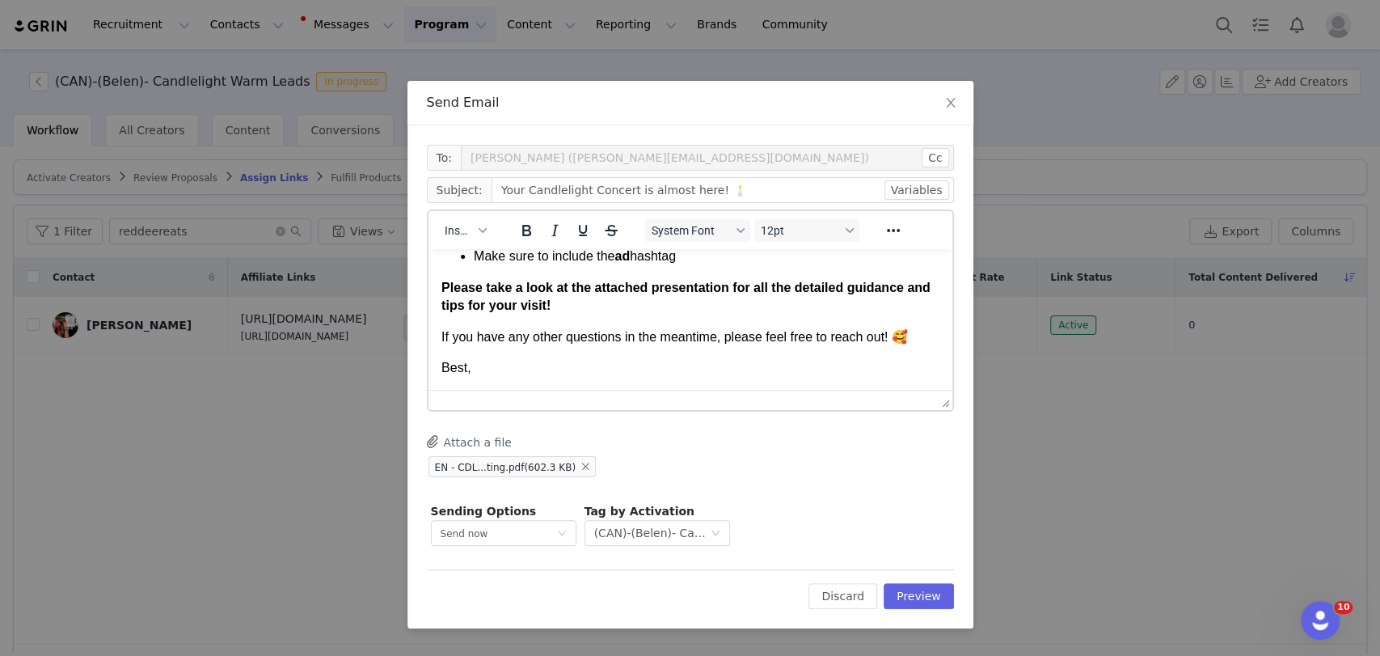
click at [563, 352] on body "Hi First Name ! Your visit to [GEOGRAPHIC_DATA] is just around the corner - we …" at bounding box center [690, 238] width 498 height 277
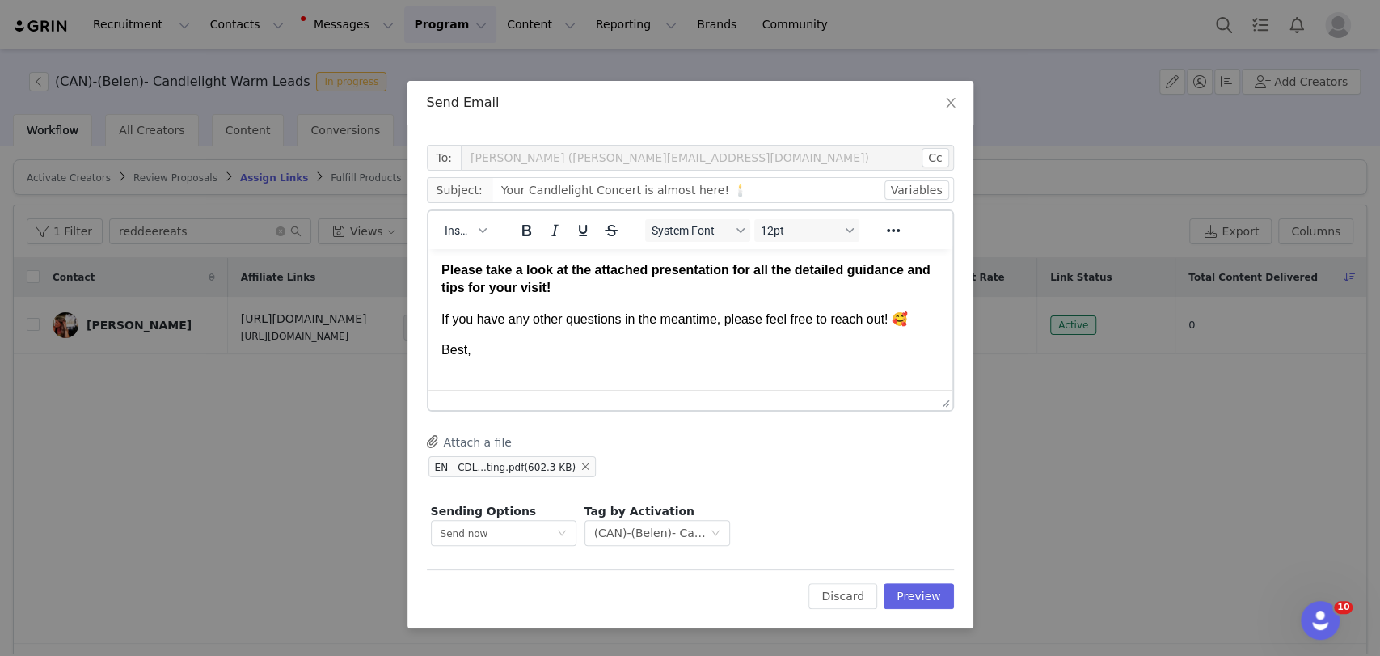
scroll to position [198, 0]
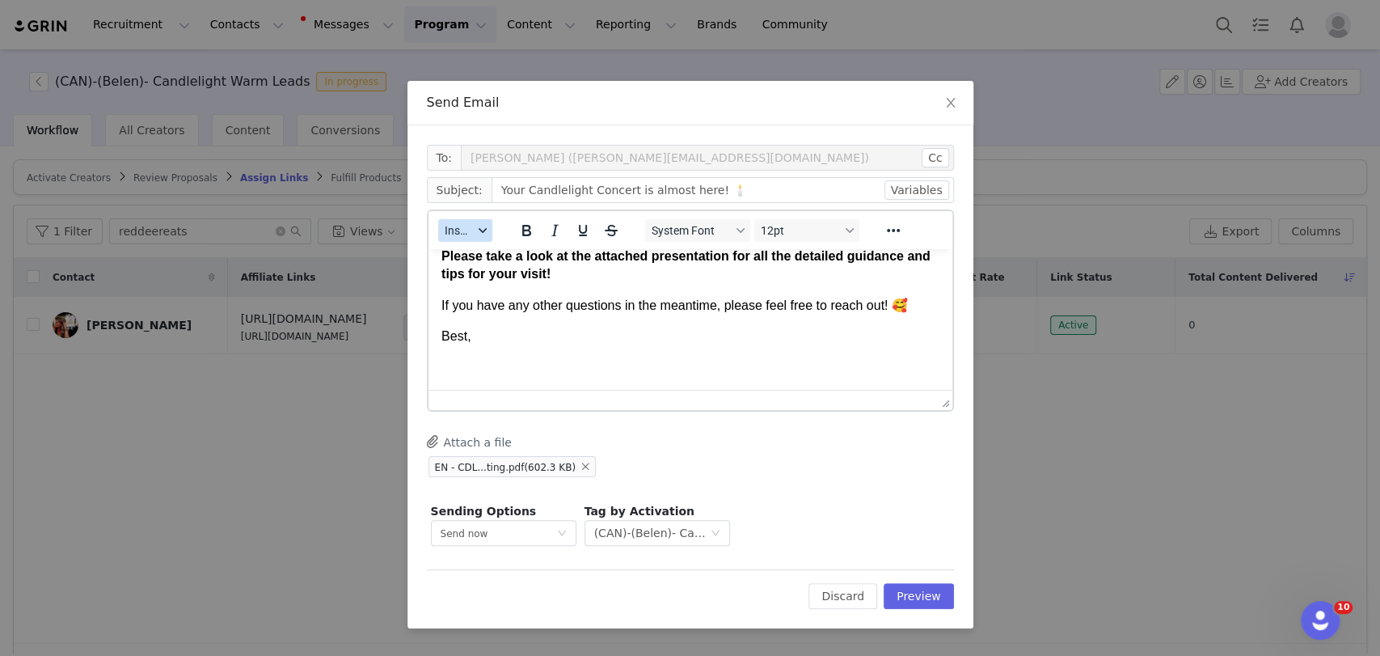
click at [445, 230] on span "Insert" at bounding box center [459, 230] width 28 height 13
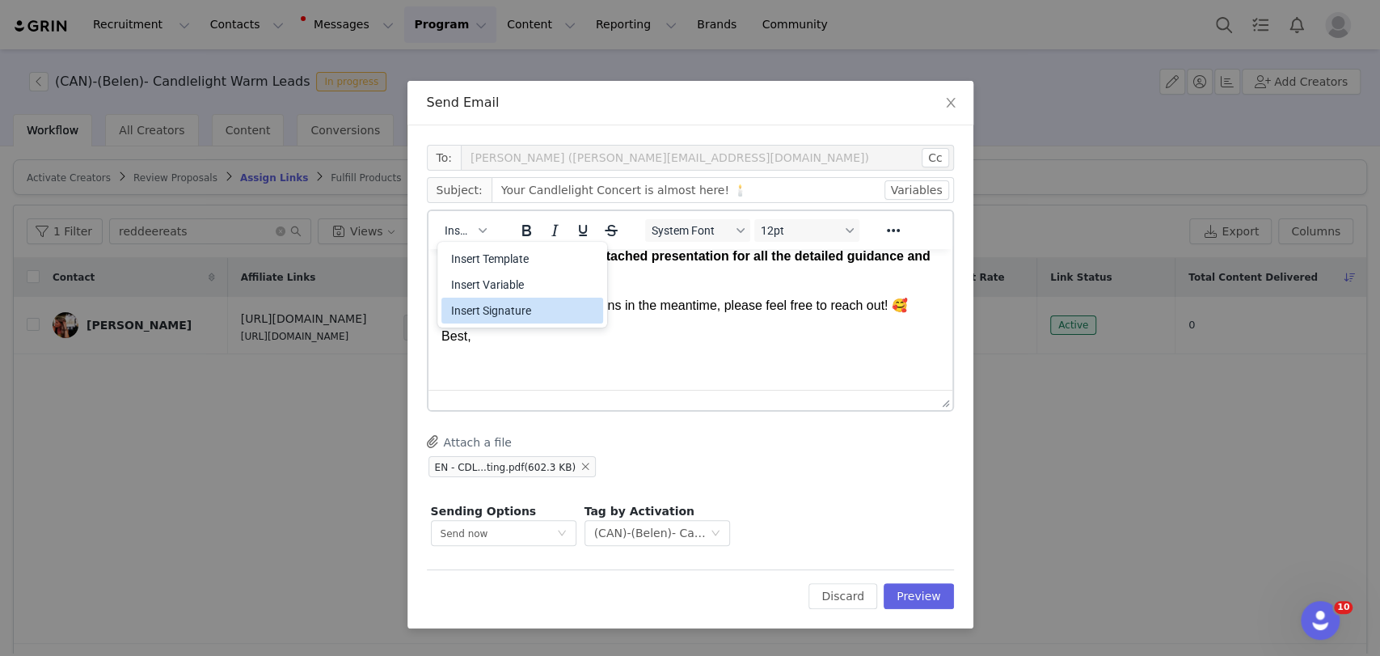
click at [491, 304] on div "Insert Signature" at bounding box center [524, 310] width 146 height 19
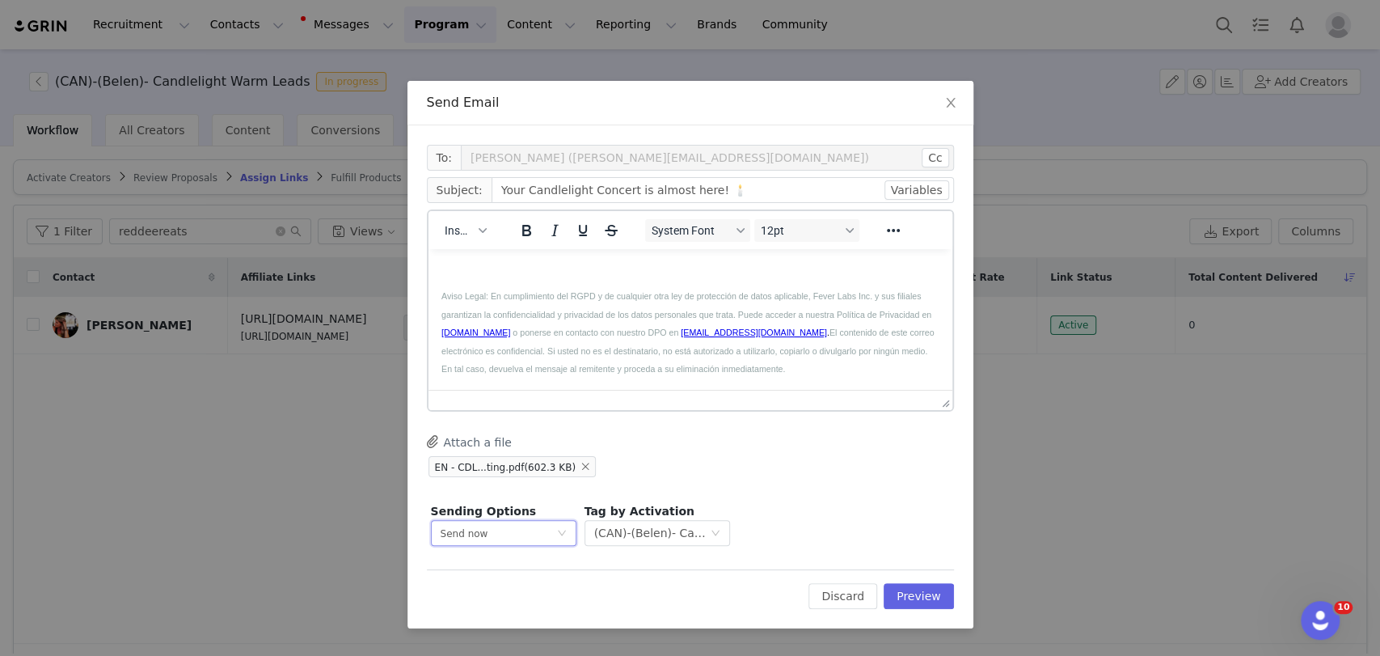
click at [494, 532] on div "Send now" at bounding box center [499, 533] width 116 height 24
click at [492, 594] on span "Schedule for later" at bounding box center [483, 592] width 87 height 11
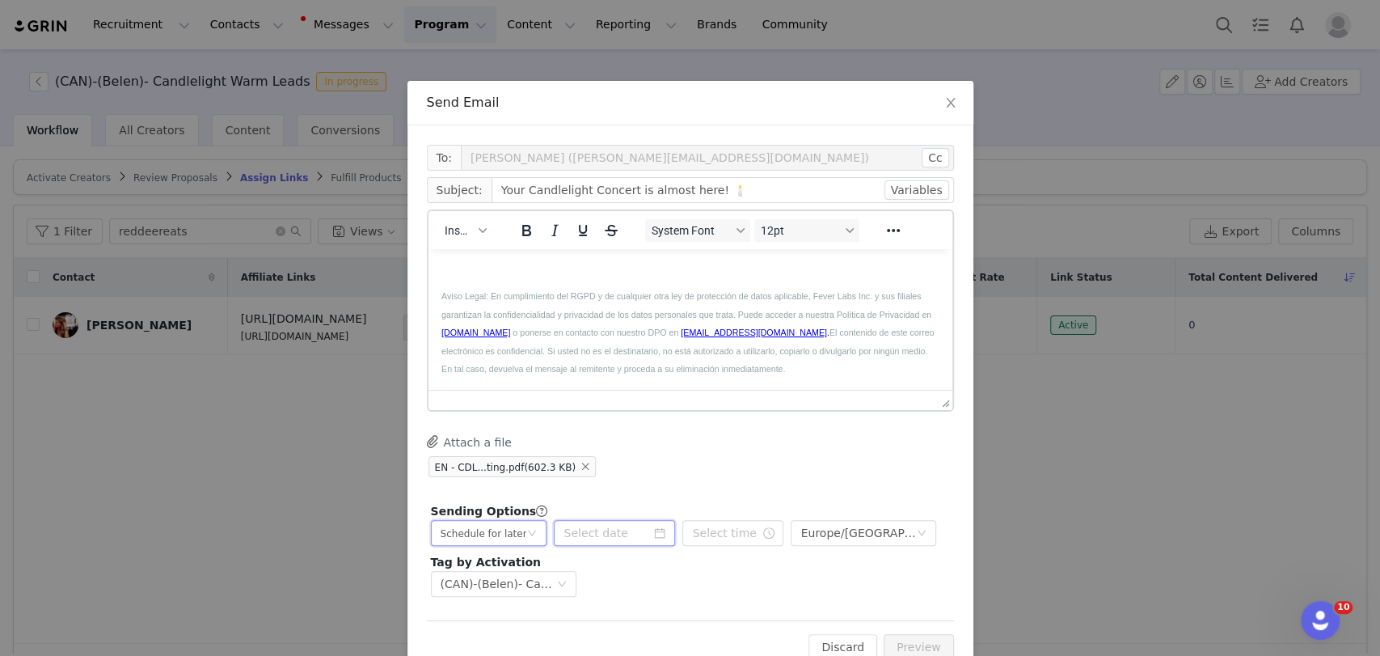
click at [566, 544] on input at bounding box center [614, 533] width 121 height 26
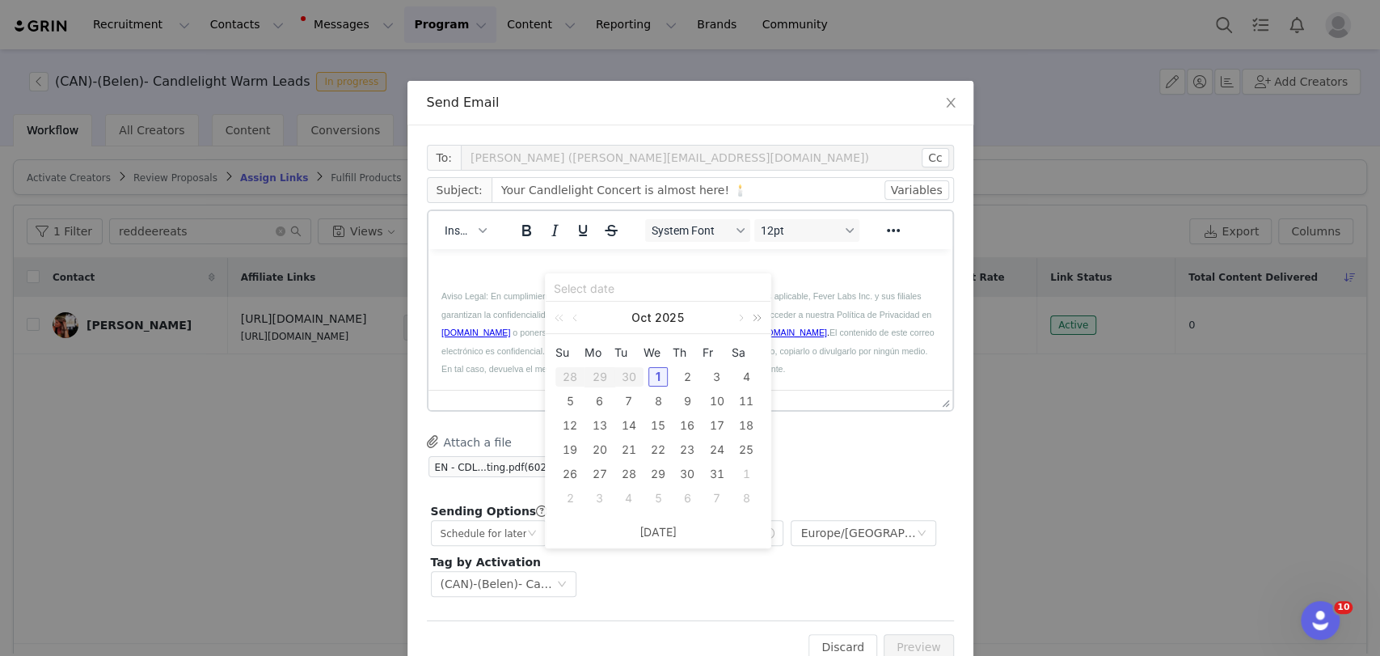
click at [744, 311] on link at bounding box center [754, 318] width 21 height 32
click at [556, 318] on link at bounding box center [562, 318] width 21 height 32
click at [737, 317] on link at bounding box center [740, 318] width 15 height 32
click at [748, 425] on div "15" at bounding box center [746, 425] width 19 height 19
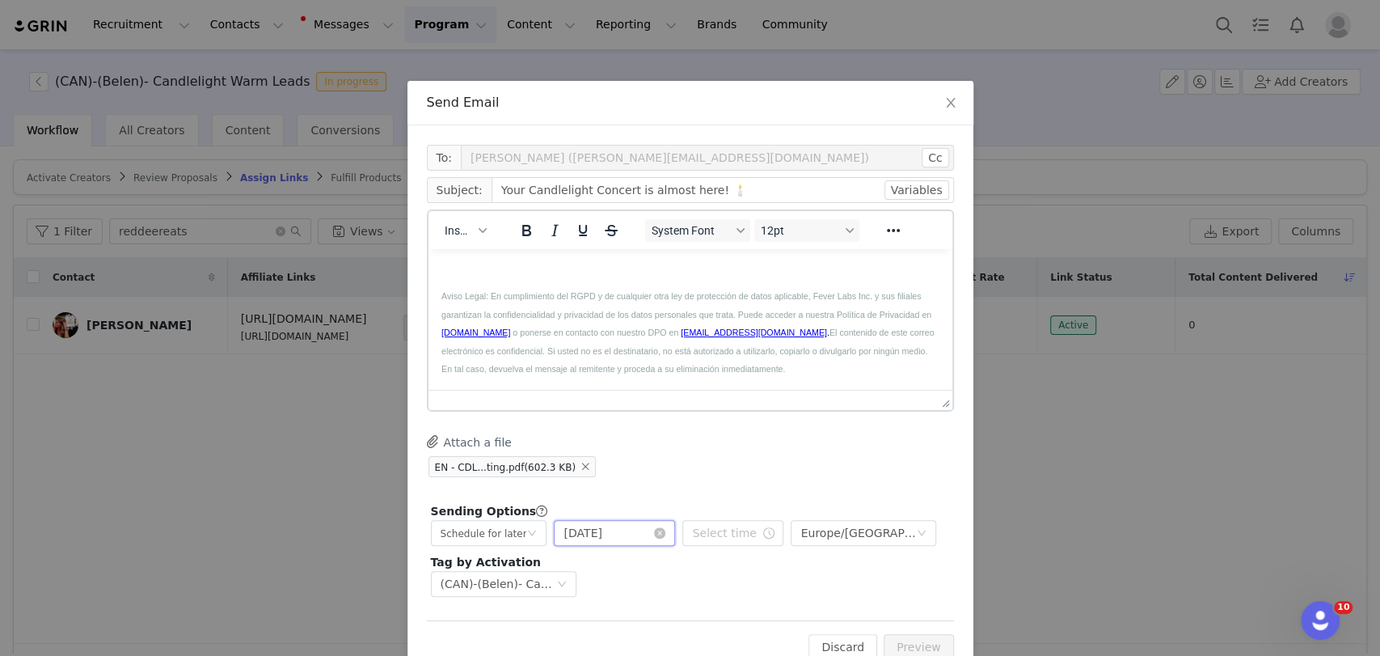
click at [564, 539] on input "[DATE]" at bounding box center [614, 533] width 121 height 26
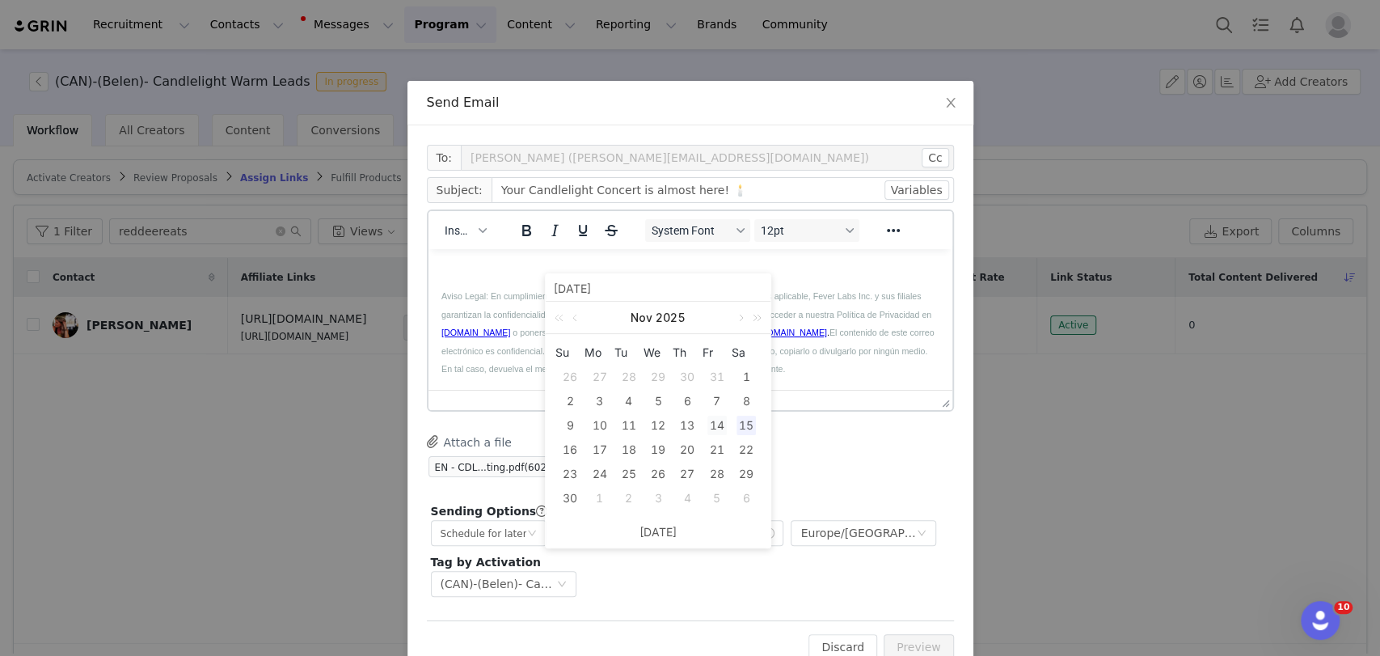
click at [717, 421] on div "14" at bounding box center [717, 425] width 19 height 19
type input "[DATE]"
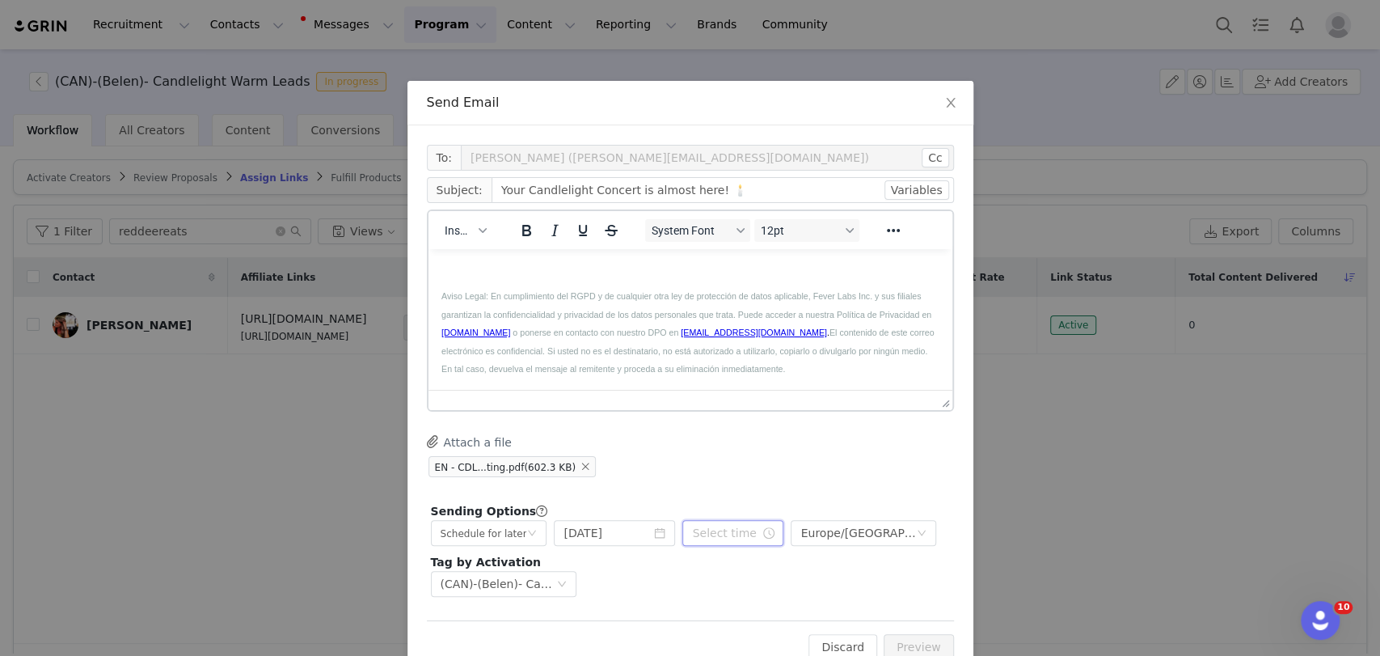
click at [709, 532] on input "text" at bounding box center [733, 533] width 101 height 26
click at [784, 408] on li "pm" at bounding box center [786, 405] width 45 height 26
type input "1:30 pm"
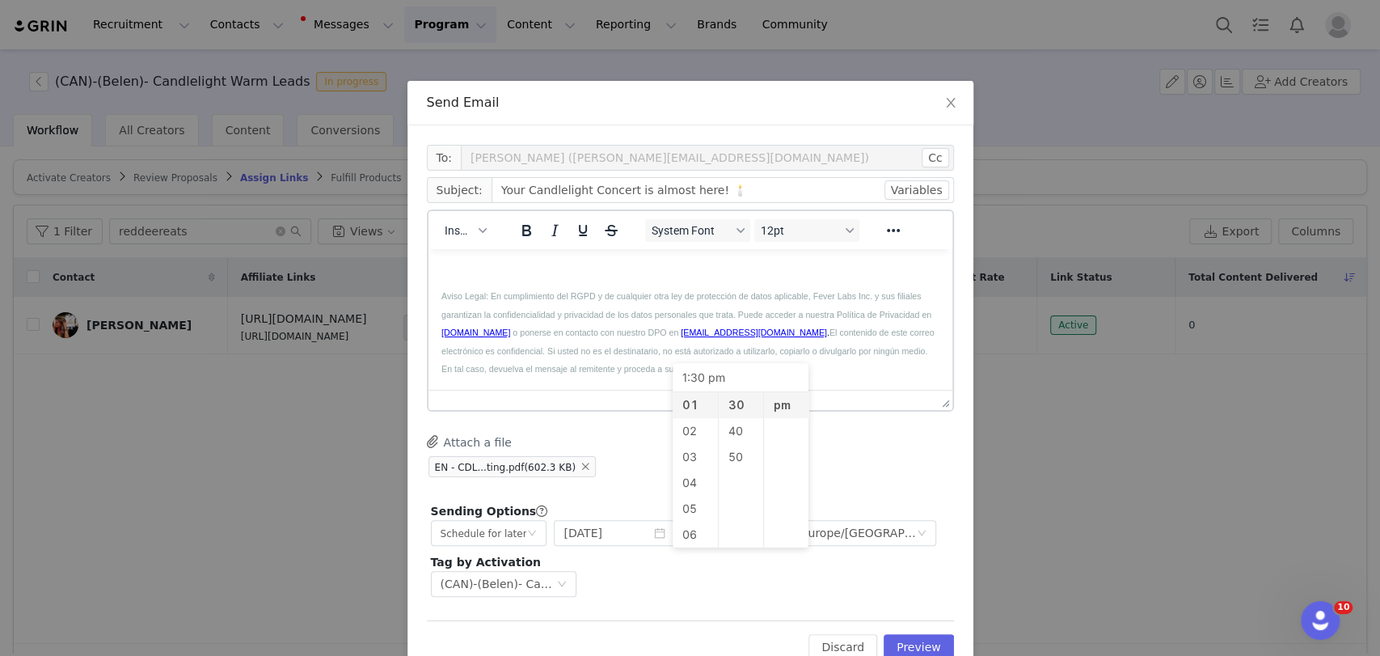
click at [871, 468] on div "EN - CDL...ting.pdf (602.3 KB)" at bounding box center [690, 466] width 527 height 24
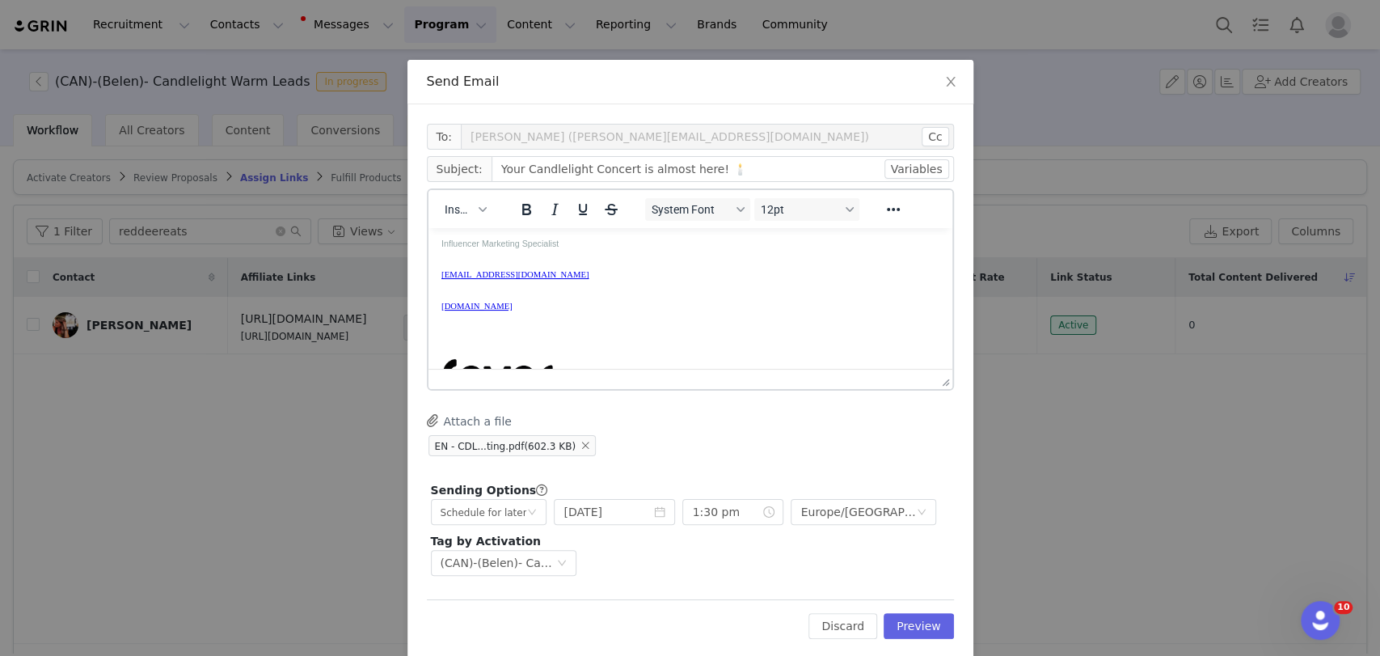
scroll to position [43, 0]
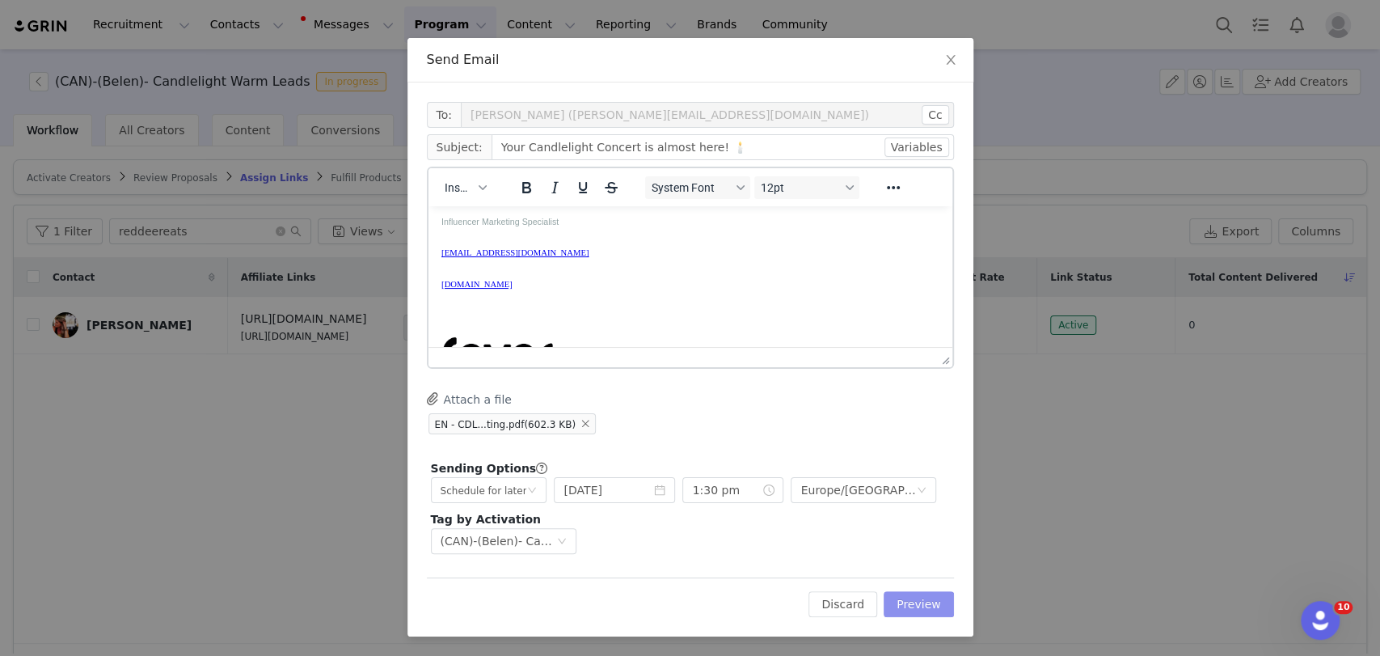
click at [928, 611] on button "Preview" at bounding box center [919, 604] width 70 height 26
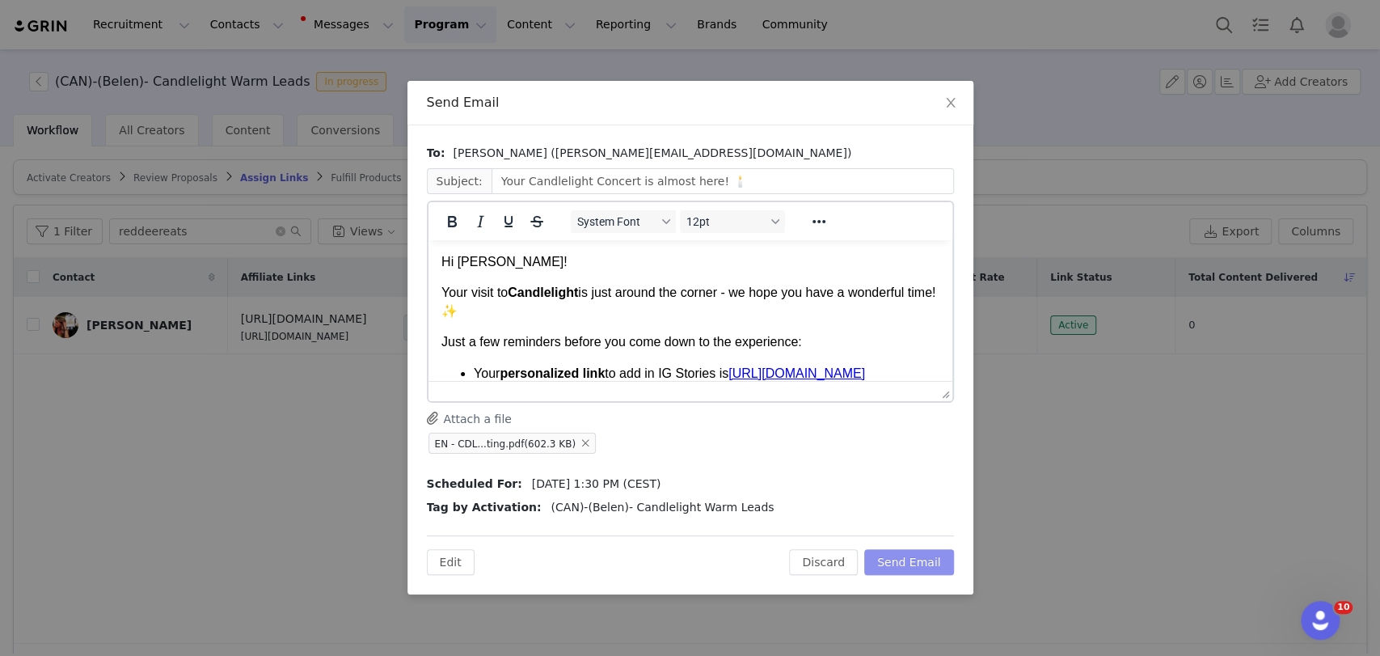
scroll to position [0, 0]
click at [907, 551] on button "Send Email" at bounding box center [909, 562] width 90 height 26
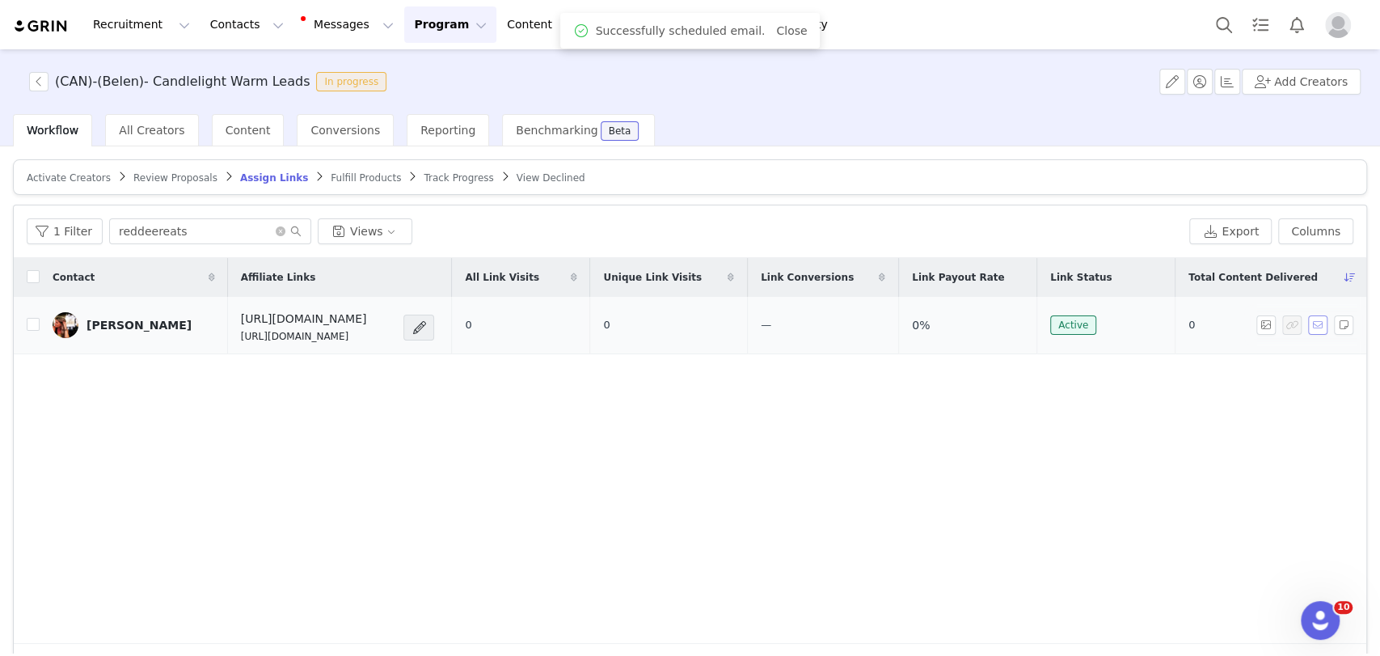
click at [1308, 324] on button "button" at bounding box center [1317, 324] width 19 height 19
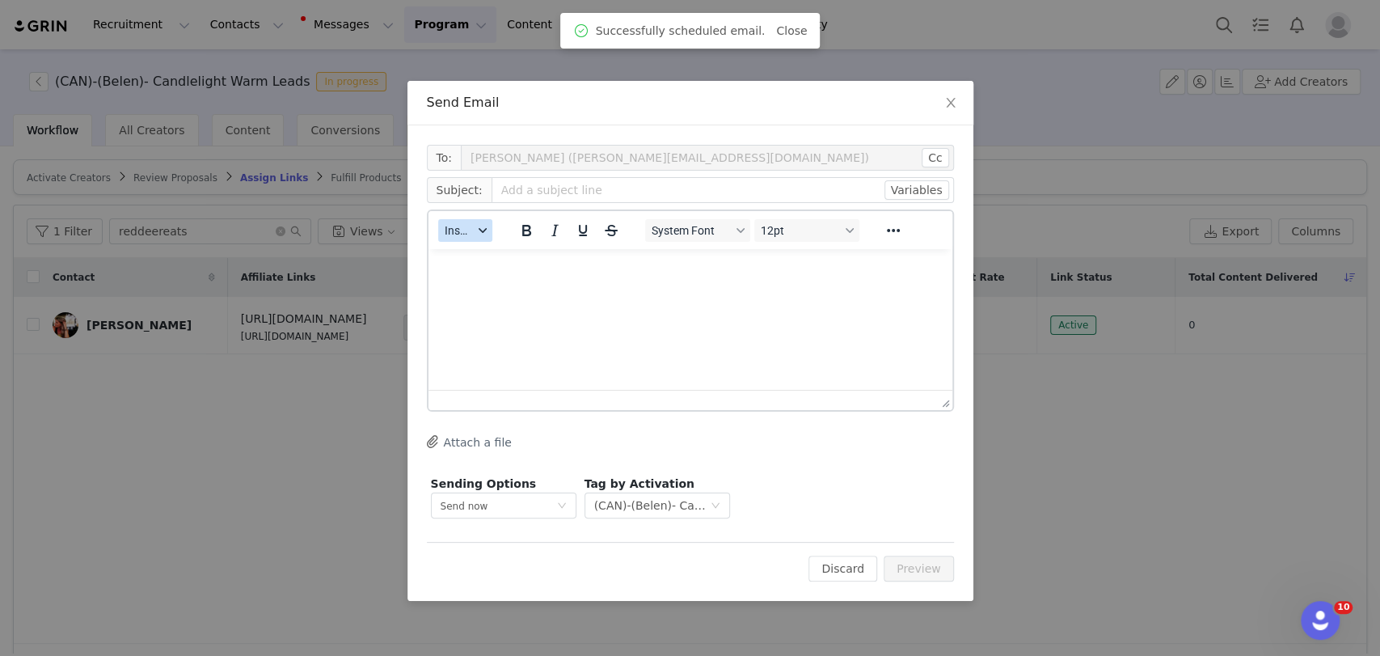
click at [475, 231] on div "button" at bounding box center [481, 230] width 13 height 8
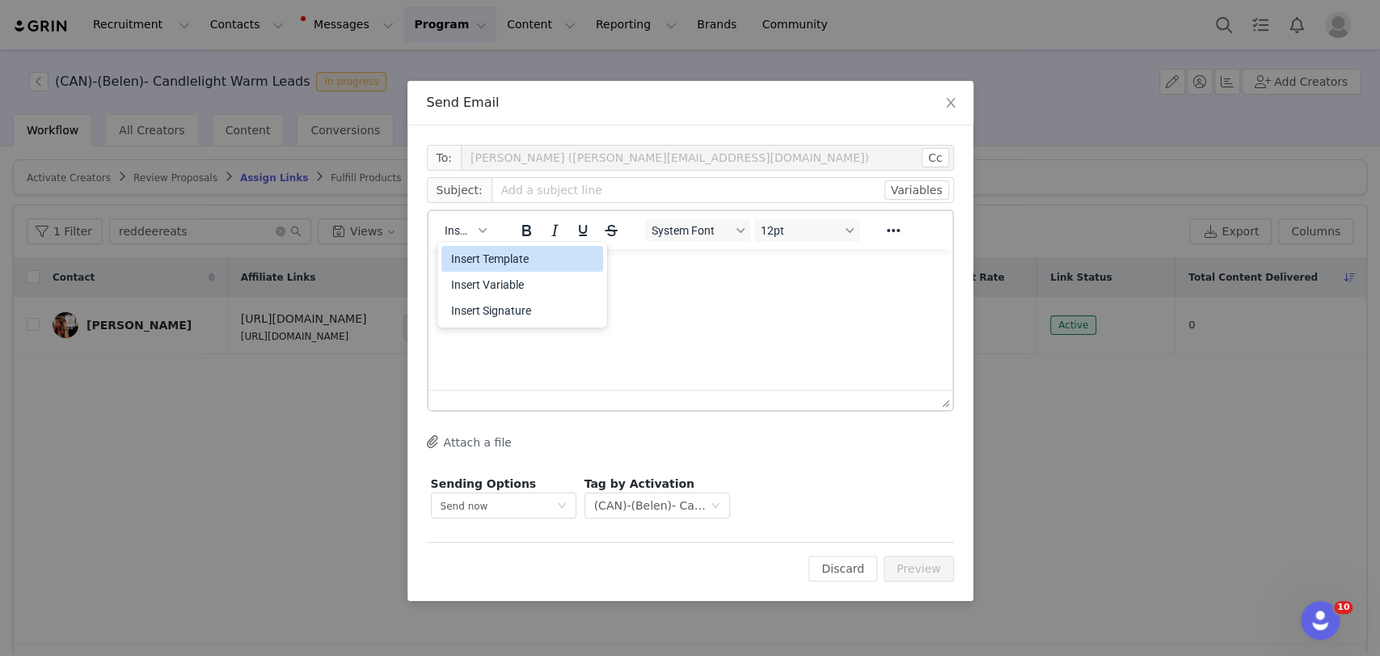
click at [477, 249] on div "Insert Template" at bounding box center [524, 258] width 146 height 19
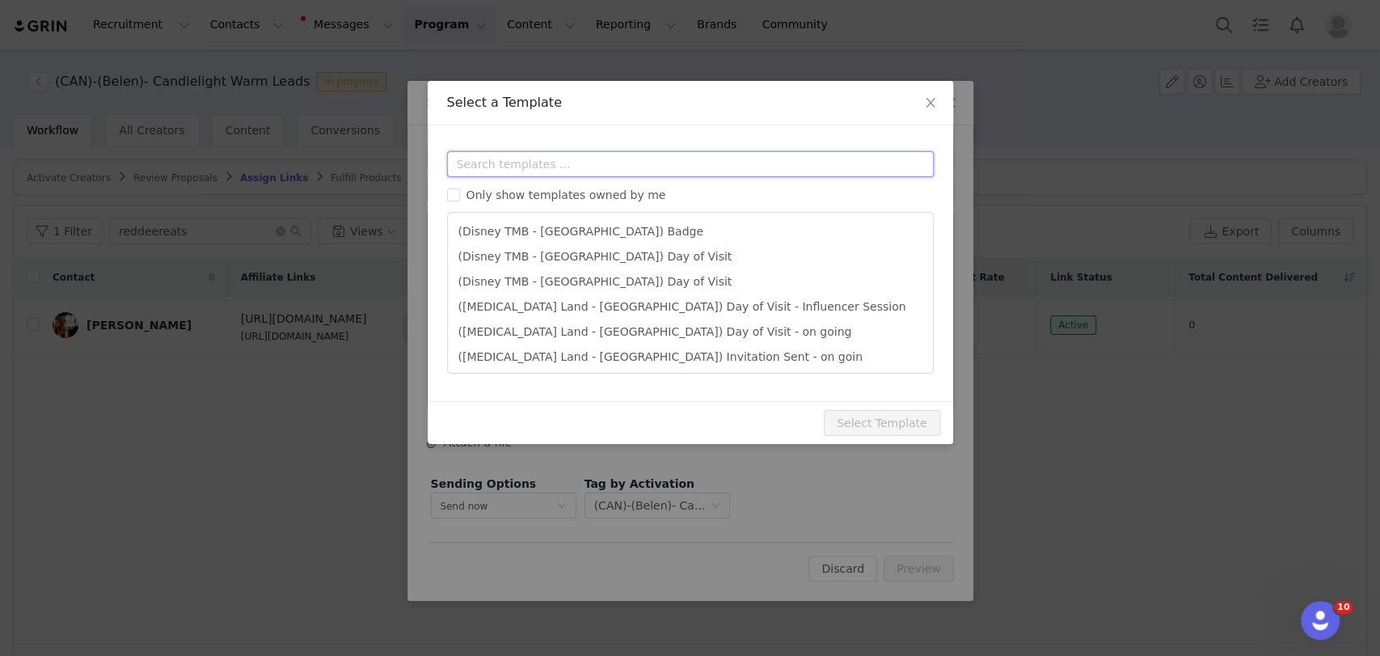
click at [489, 170] on input "text" at bounding box center [690, 164] width 487 height 26
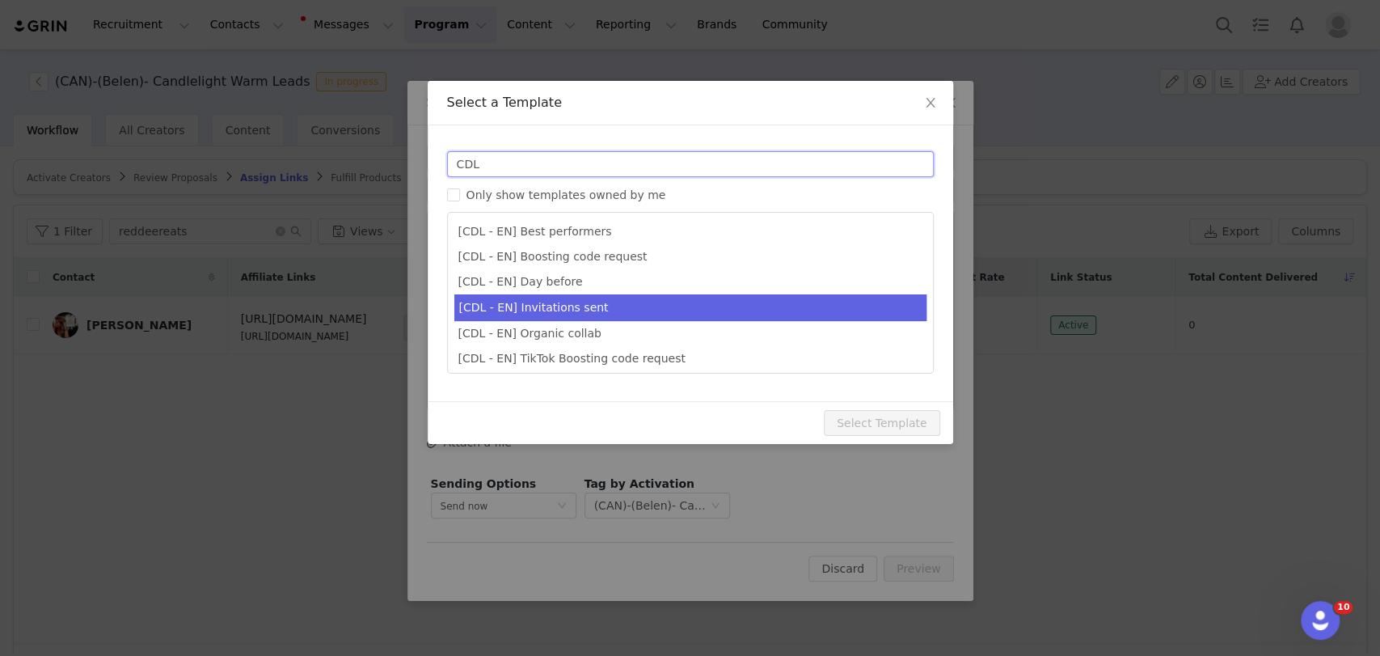
type input "CDL"
click at [530, 306] on li "[CDL - EN] Invitations sent" at bounding box center [690, 307] width 472 height 27
type input "Your invitations for Candlelight have been requested! 🕯️✨"
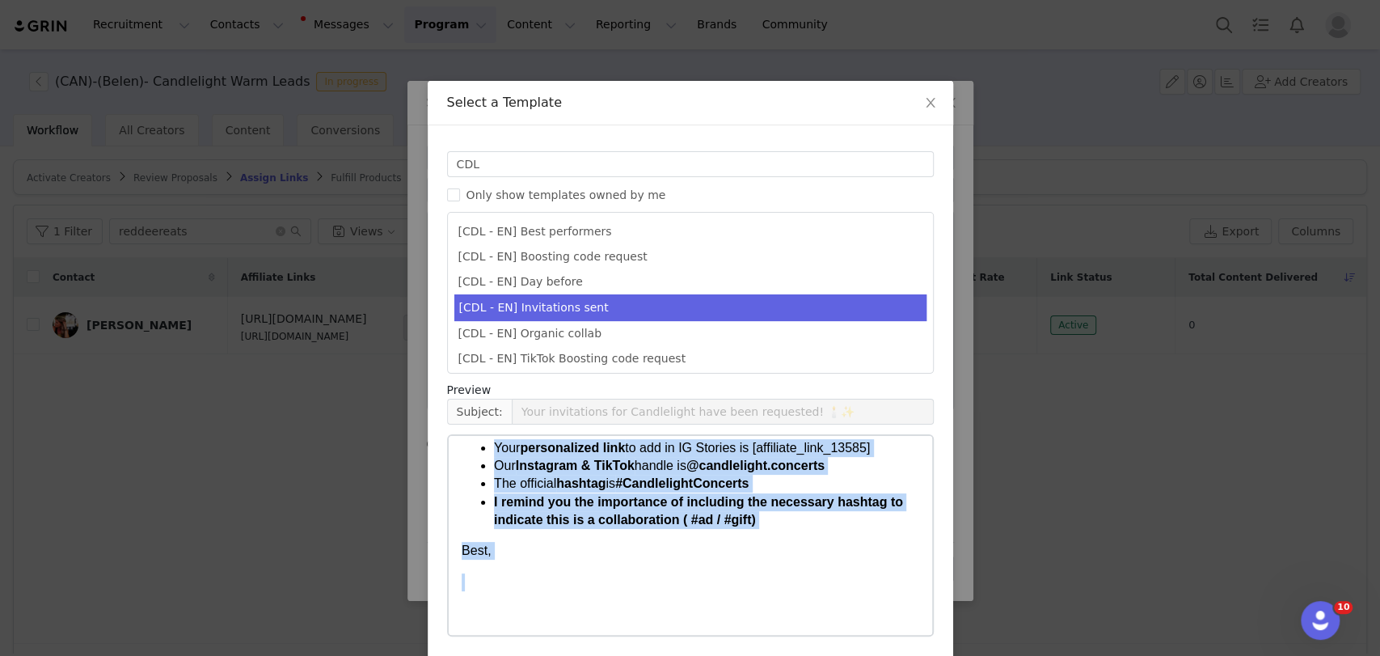
scroll to position [62, 0]
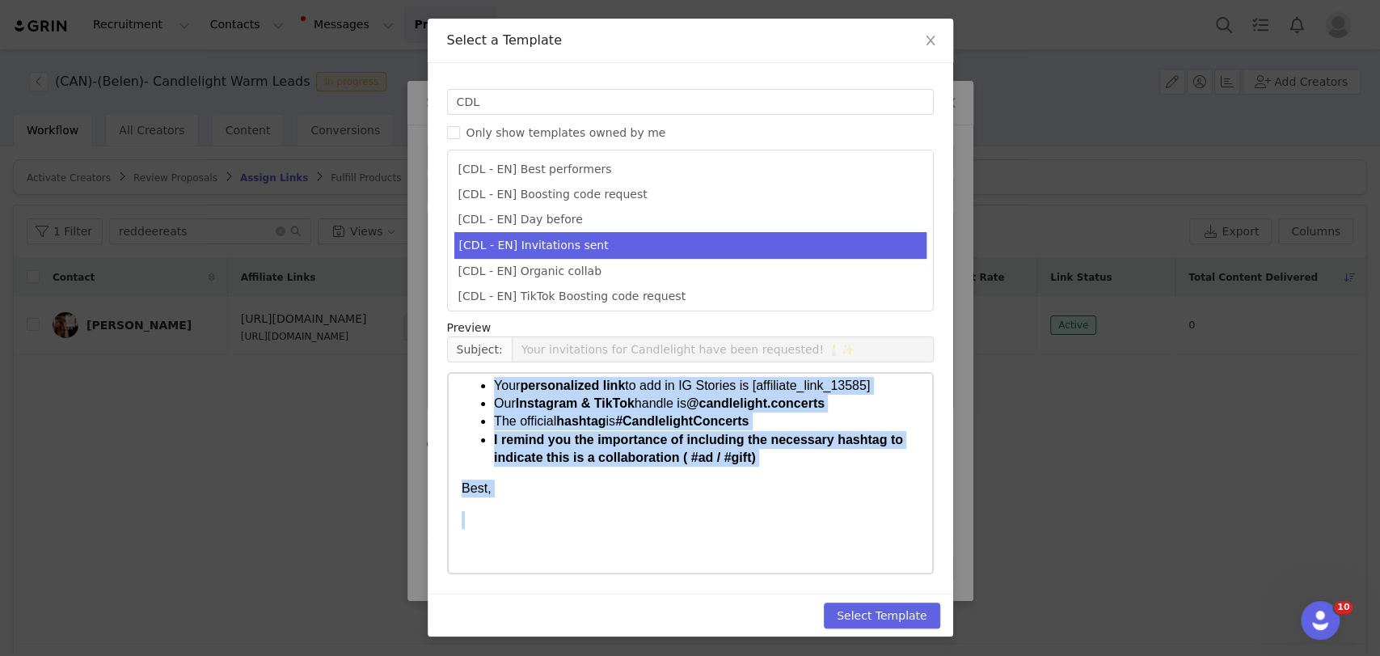
drag, startPoint x: 462, startPoint y: 391, endPoint x: 502, endPoint y: 391, distance: 40.4
click at [779, 573] on html "Hi [first_name]! I have already requested your invitations for concert (date, t…" at bounding box center [690, 368] width 484 height 412
copy body "Hi [first_name]! I have already requested your invitations for concert (date, t…"
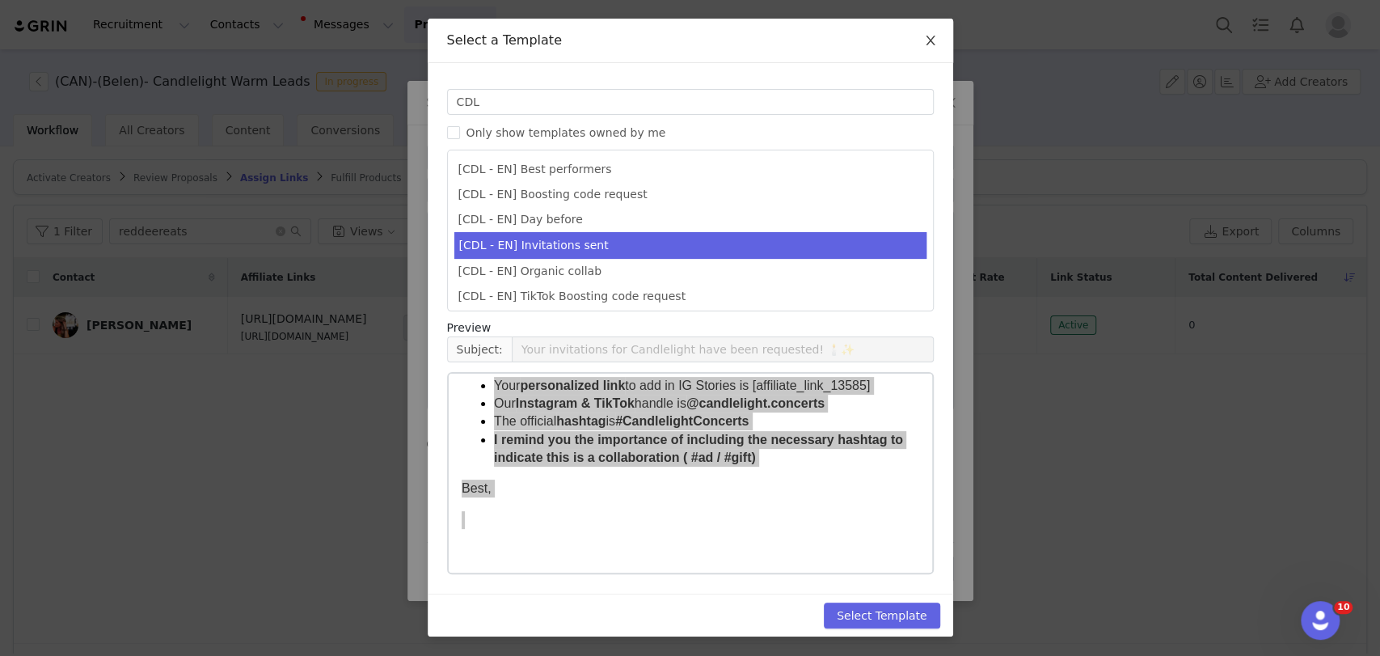
click at [924, 37] on icon "icon: close" at bounding box center [930, 40] width 13 height 13
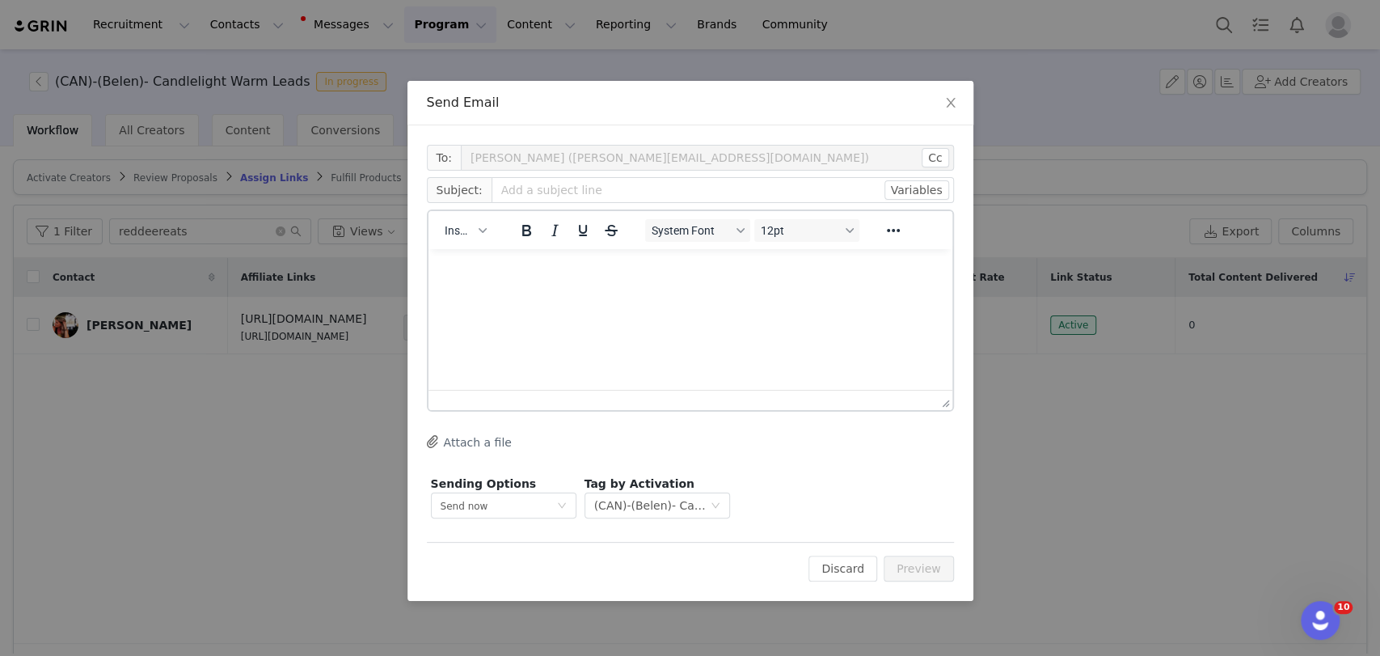
scroll to position [0, 0]
click at [952, 99] on icon "icon: close" at bounding box center [951, 102] width 13 height 13
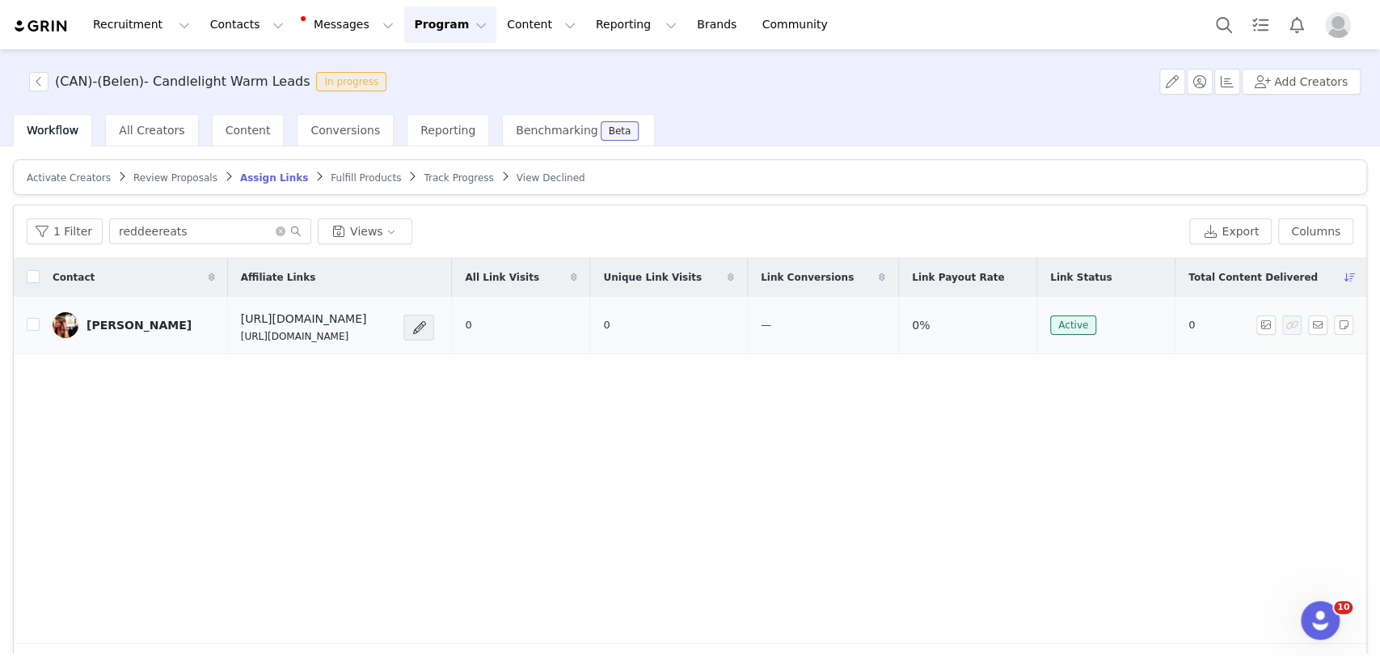
drag, startPoint x: 427, startPoint y: 330, endPoint x: 198, endPoint y: 332, distance: 228.9
click at [198, 332] on tr "[PERSON_NAME] [URL][DOMAIN_NAME] [URL][DOMAIN_NAME] 0 0 — 0% Active 0" at bounding box center [690, 325] width 1353 height 57
copy tr "[URL][DOMAIN_NAME] [URL][DOMAIN_NAME]"
click at [363, 417] on div "Contact Affiliate Links All Link Visits Unique Link Visits Link Conversions Lin…" at bounding box center [690, 451] width 1353 height 386
drag, startPoint x: 401, startPoint y: 336, endPoint x: 211, endPoint y: 341, distance: 190.1
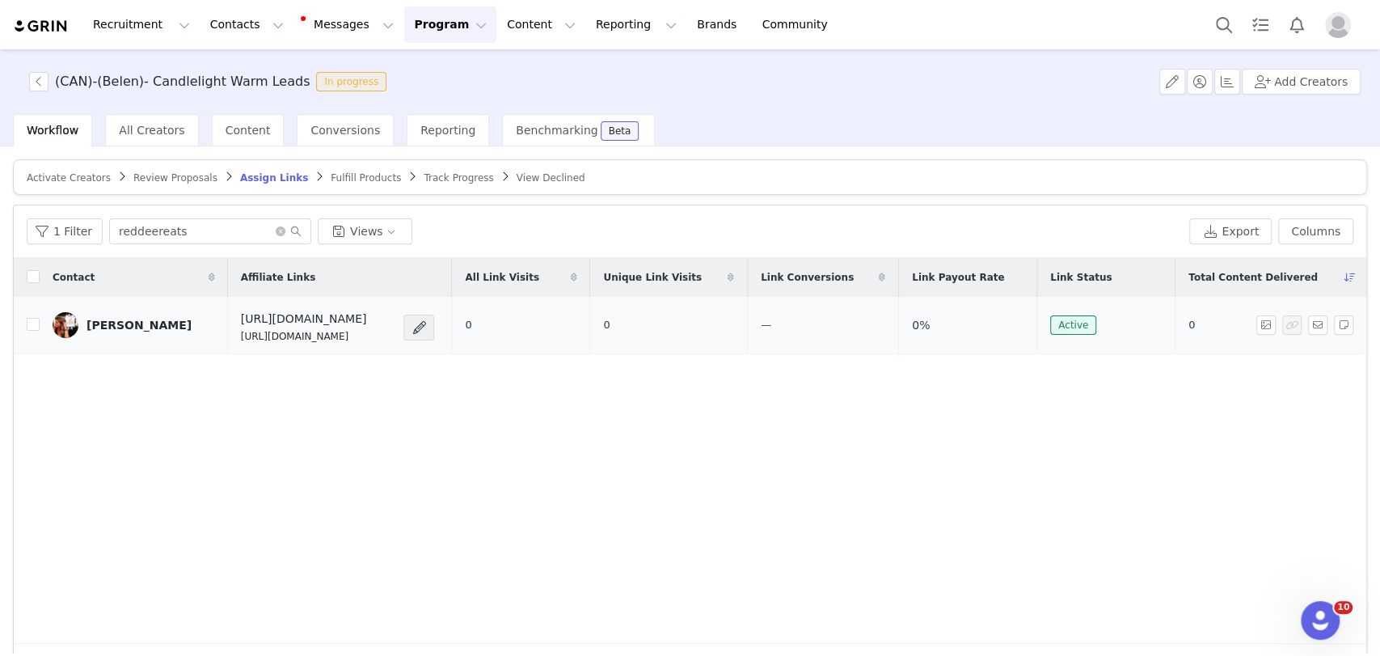
click at [228, 341] on td "[URL][DOMAIN_NAME] [URL][DOMAIN_NAME]" at bounding box center [340, 325] width 224 height 57
copy p "[URL][DOMAIN_NAME]"
